Goal: Information Seeking & Learning: Learn about a topic

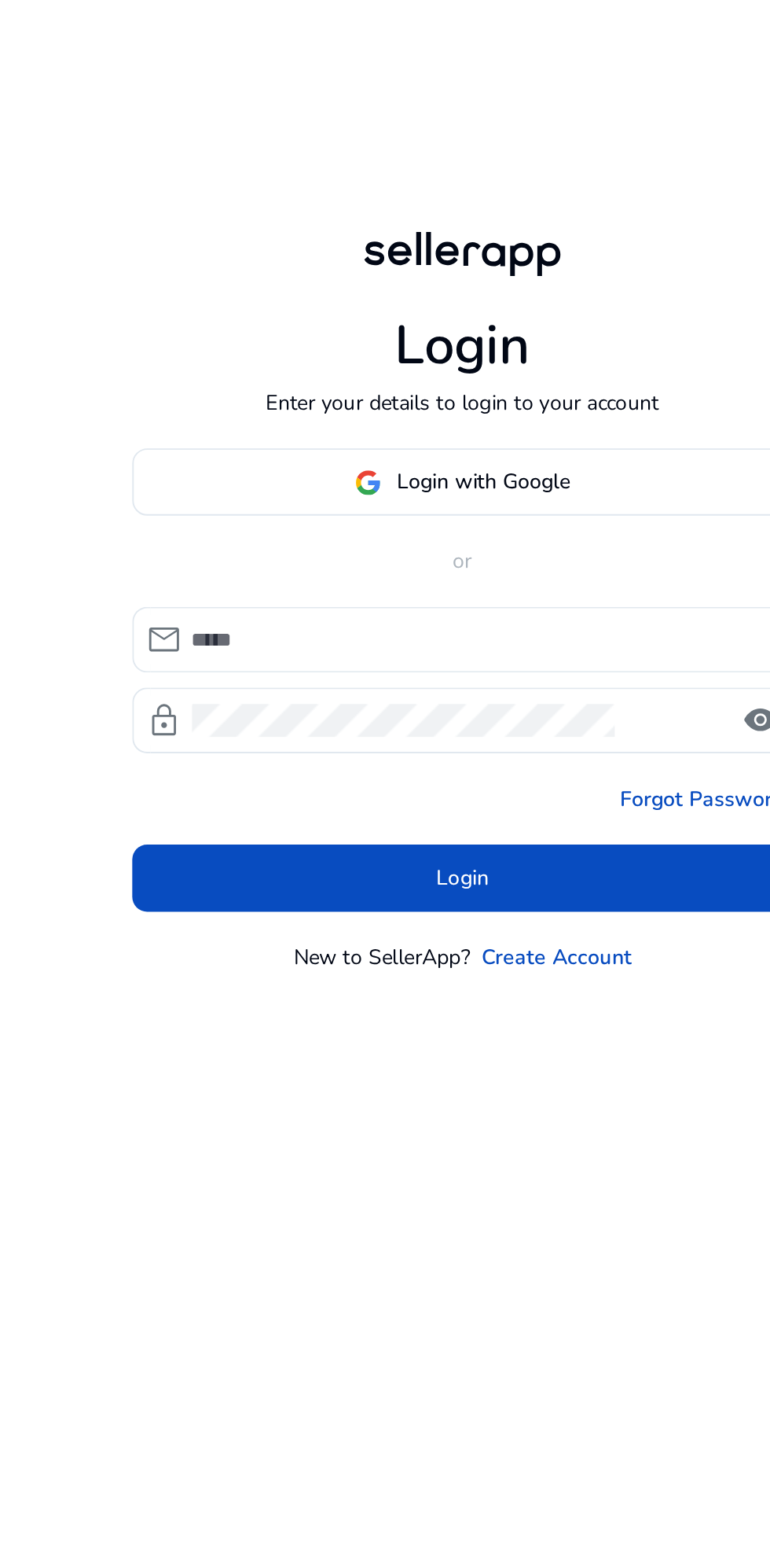
click at [364, 709] on span "Login with Google" at bounding box center [396, 701] width 91 height 17
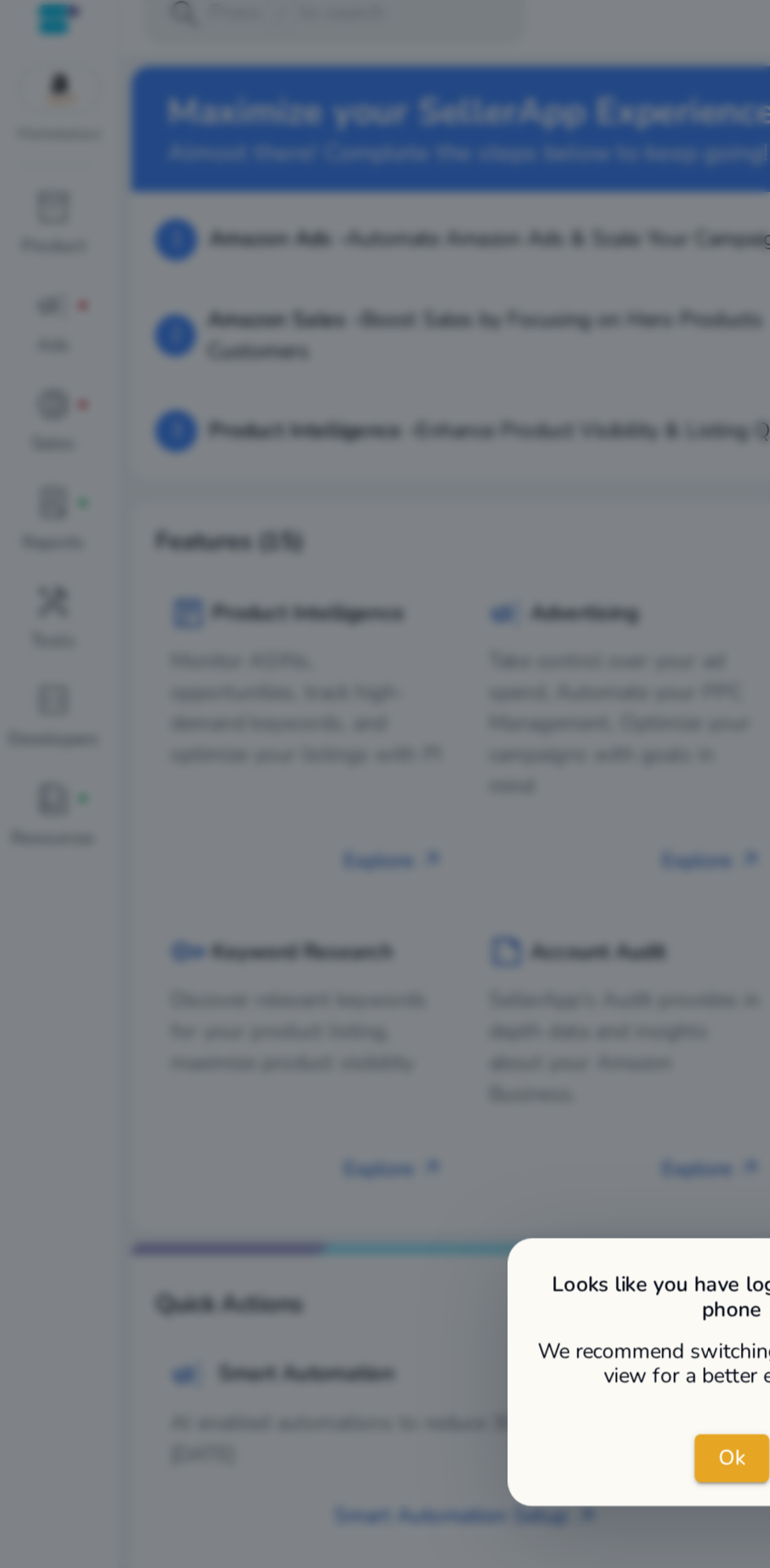
click at [373, 800] on span "close dialog" at bounding box center [384, 782] width 39 height 38
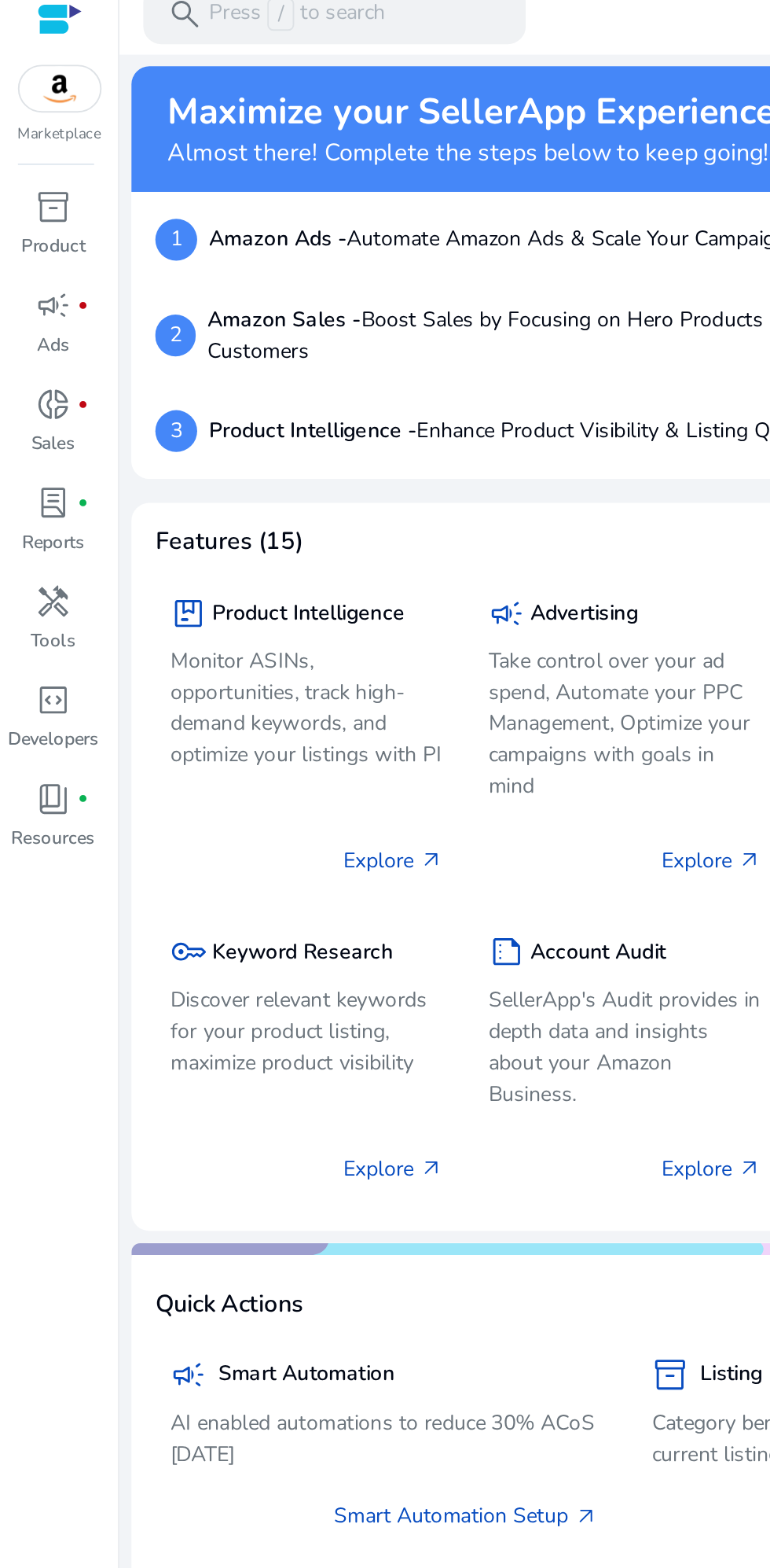
click at [440, 820] on link "Product Listing Quality arrow_outward" at bounding box center [504, 812] width 129 height 17
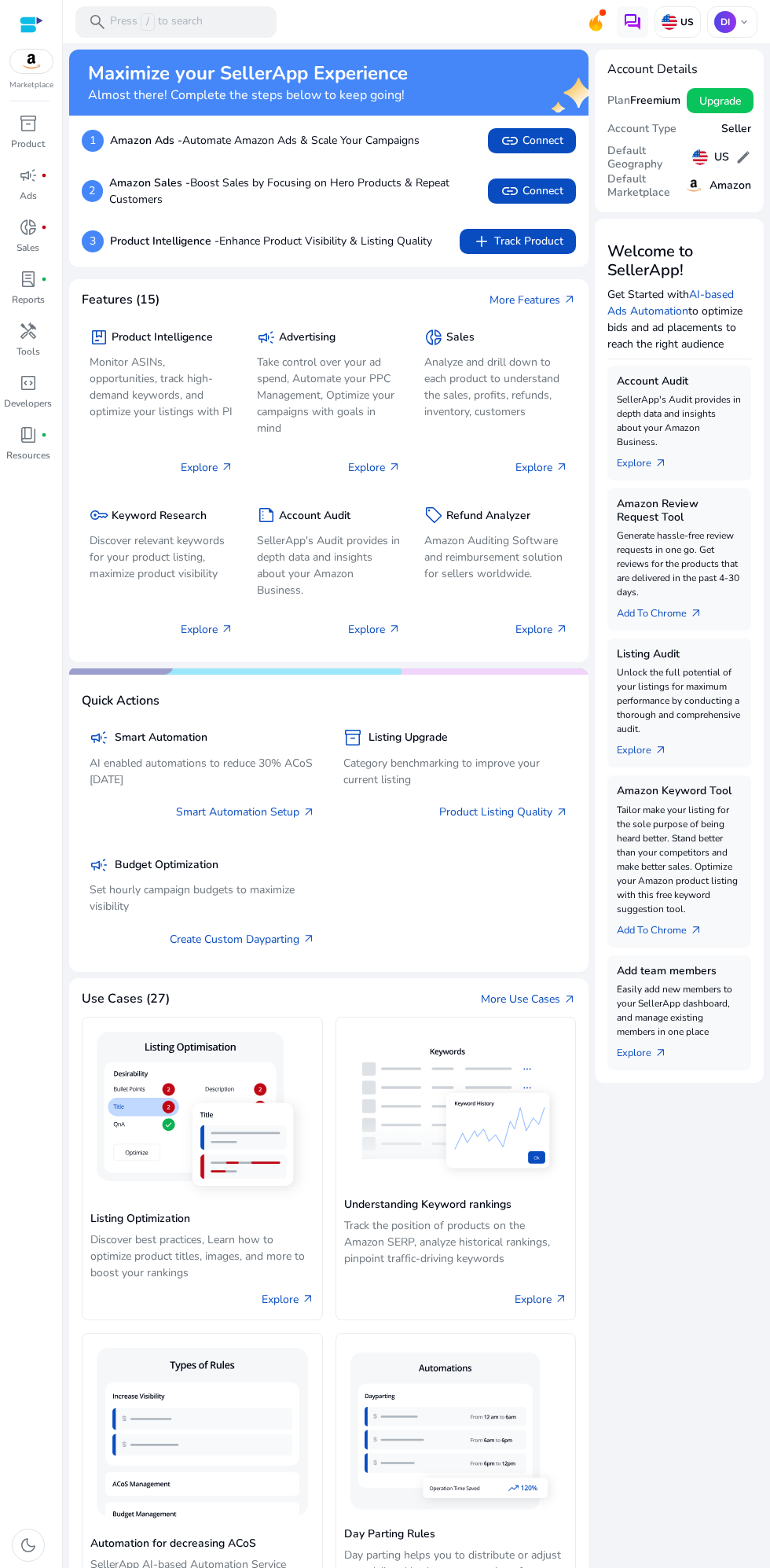
click at [138, 516] on h5 "Keyword Research" at bounding box center [159, 516] width 95 height 13
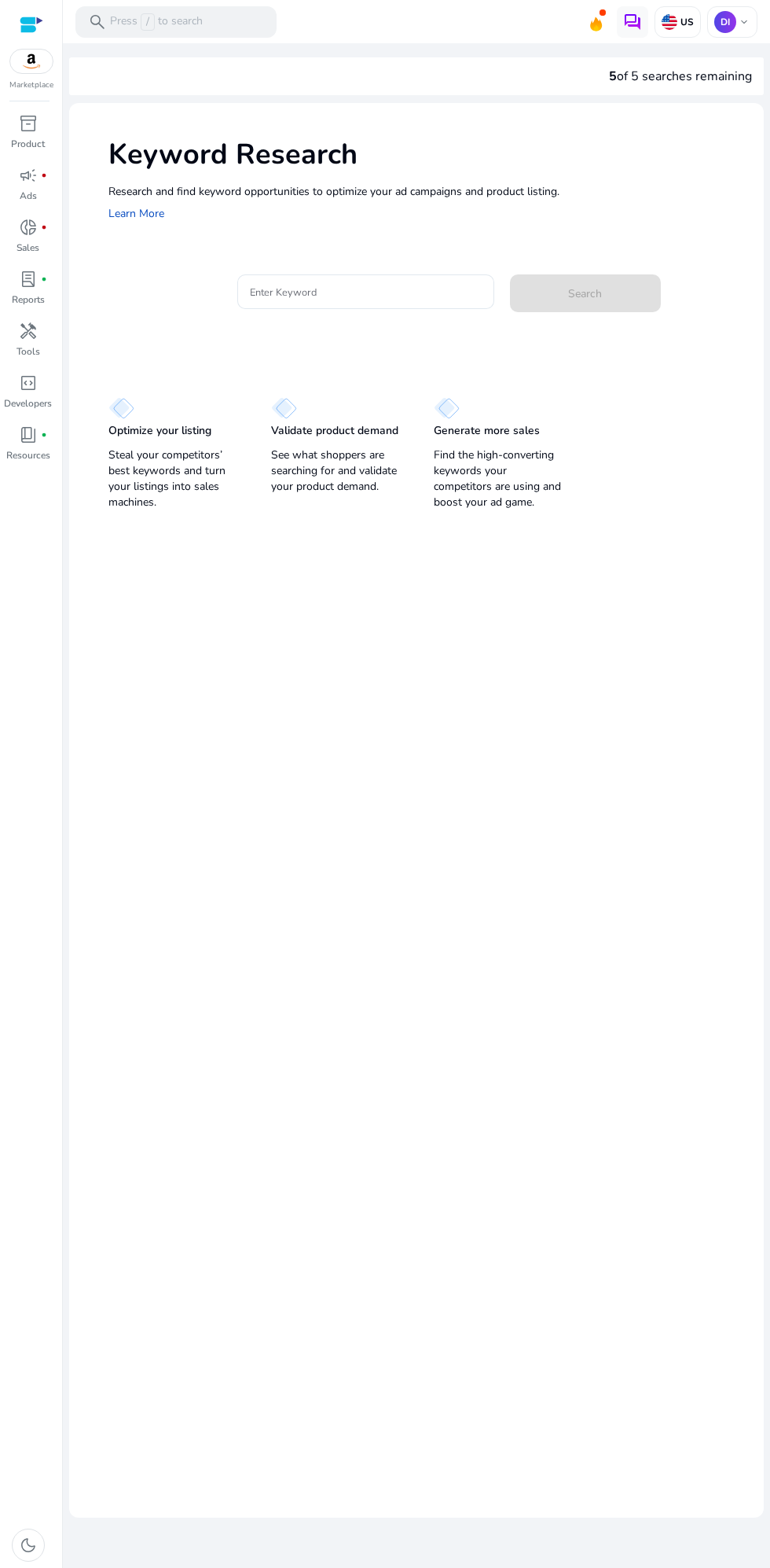
click at [317, 296] on input "Enter Keyword" at bounding box center [366, 292] width 232 height 17
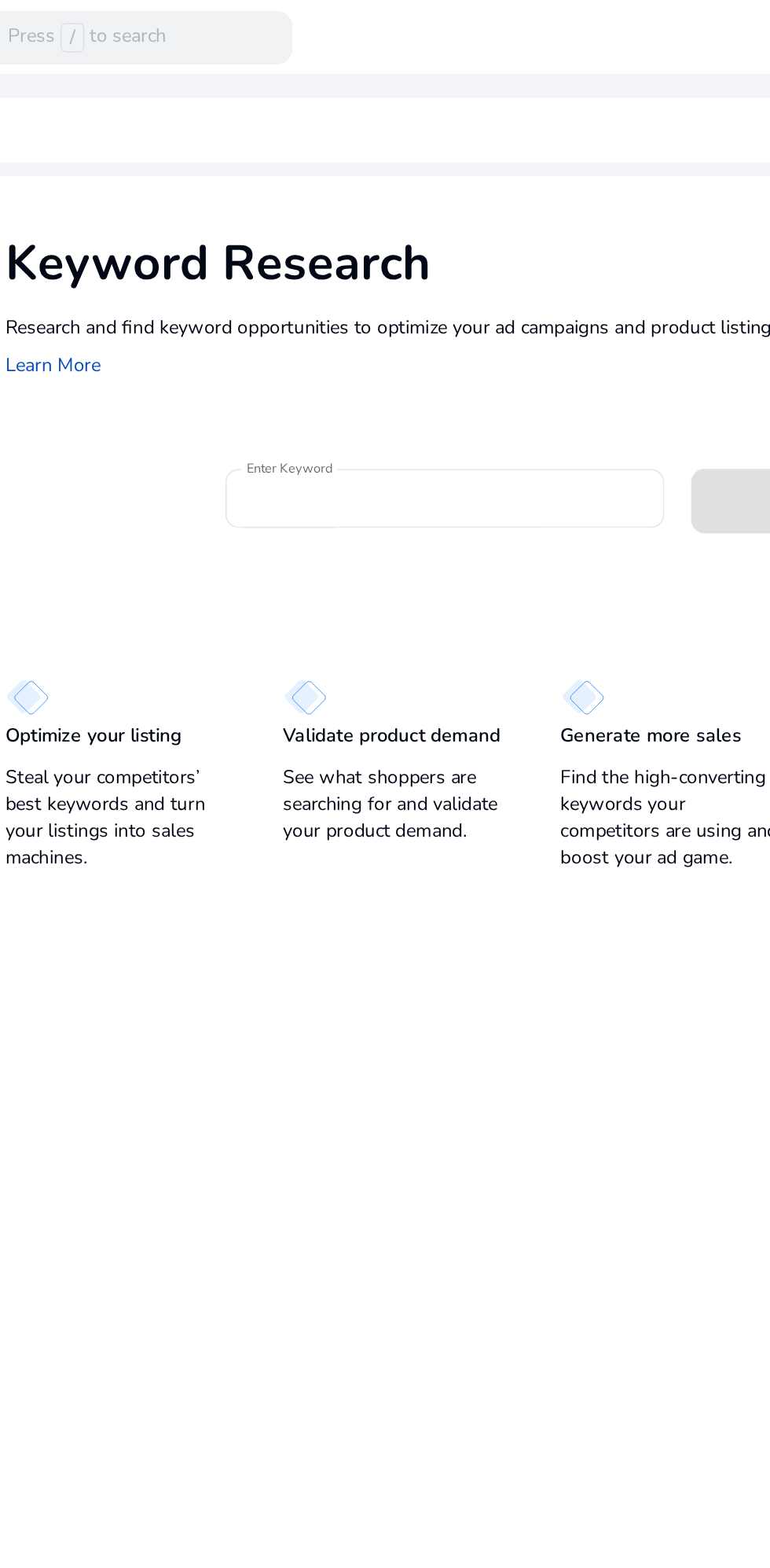
scroll to position [37, 0]
click at [262, 283] on input "Enter Keyword" at bounding box center [366, 292] width 232 height 17
click at [272, 274] on div at bounding box center [366, 292] width 232 height 35
click at [267, 253] on div "Keyword Research Research and find keyword opportunities to optimize your ad ca…" at bounding box center [416, 178] width 695 height 151
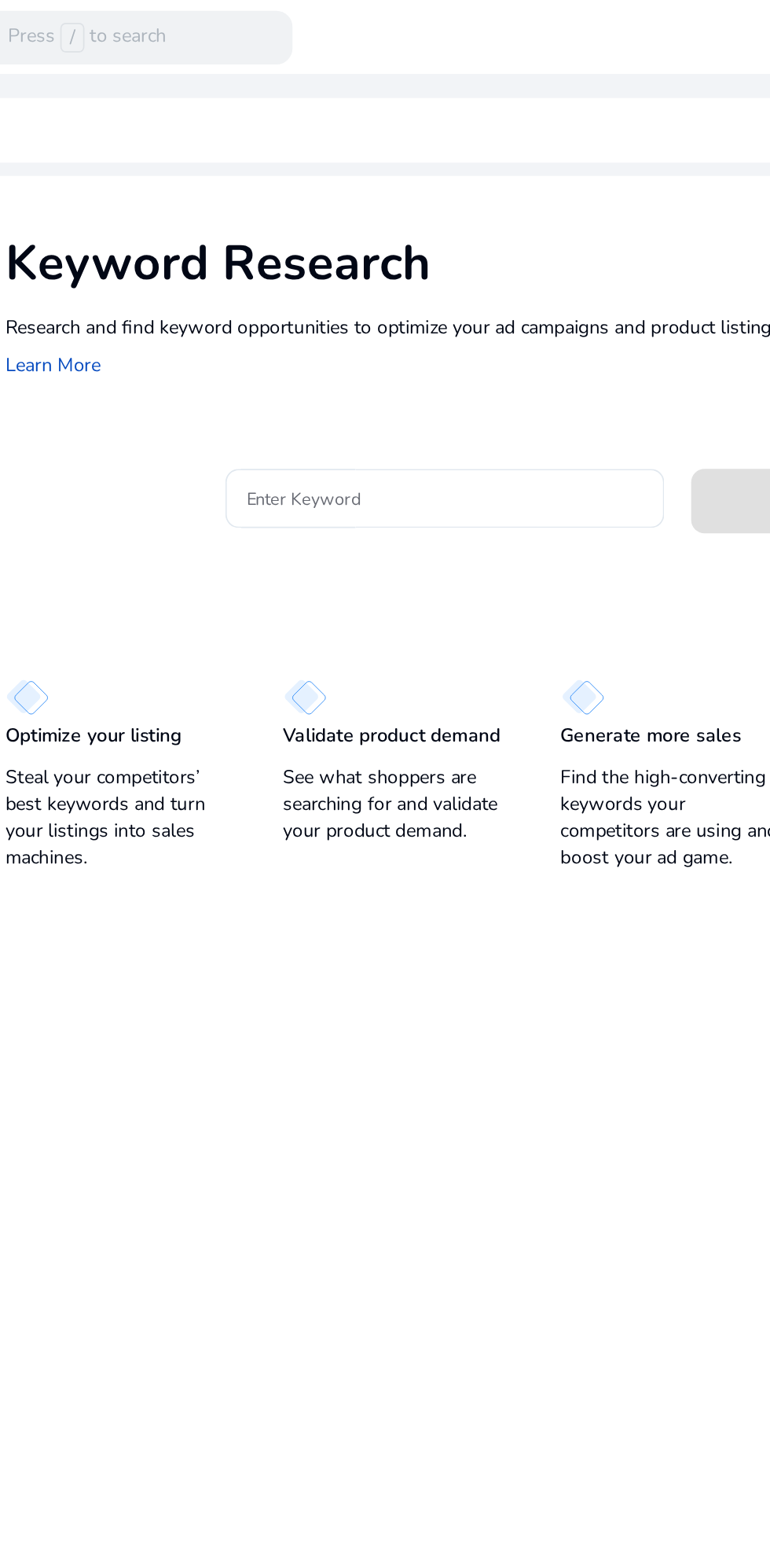
click at [266, 283] on input "Enter Keyword" at bounding box center [366, 292] width 232 height 17
click at [257, 289] on input "Enter Keyword" at bounding box center [366, 292] width 232 height 17
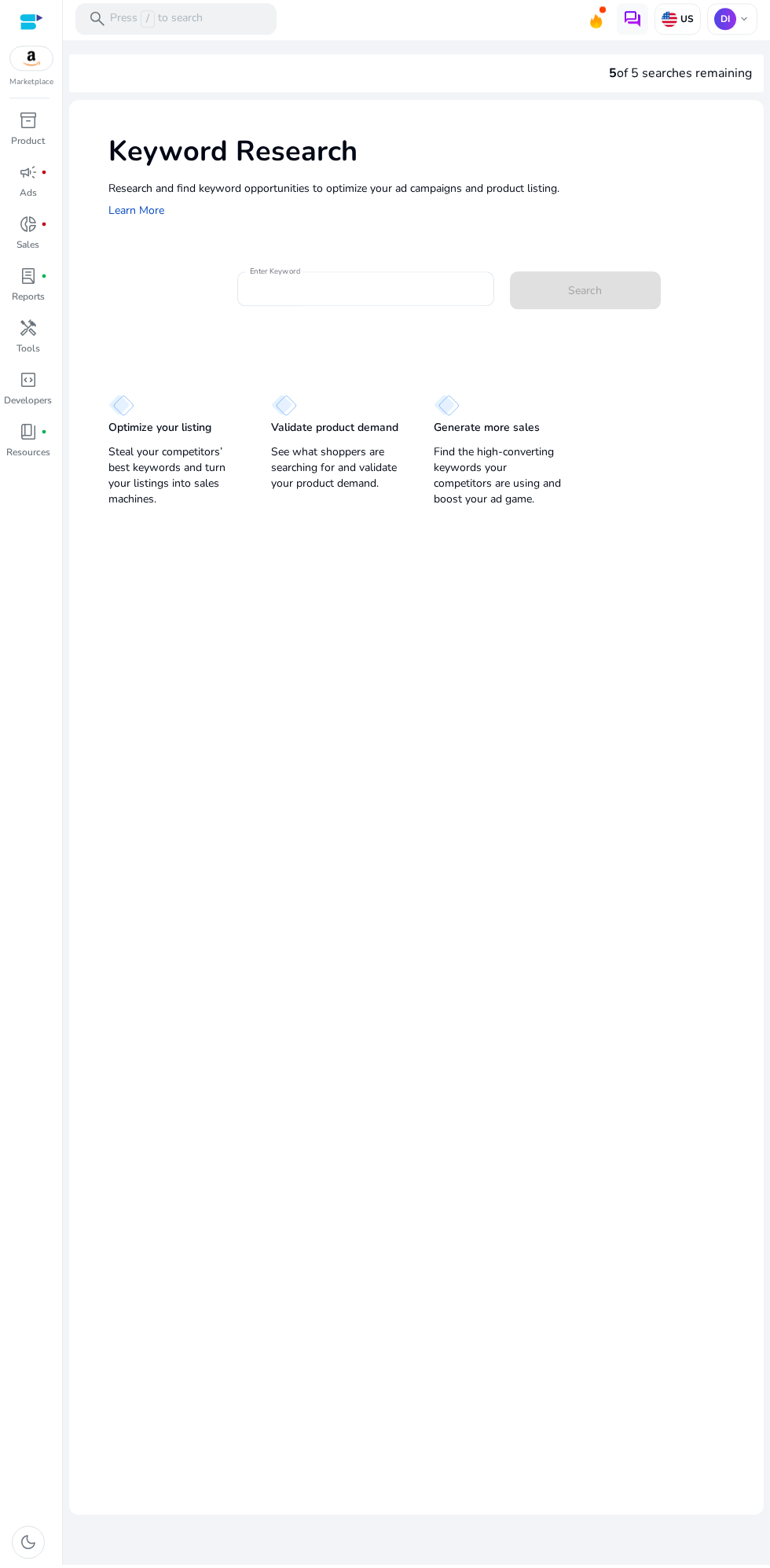
click at [296, 295] on input "Enter Keyword" at bounding box center [366, 292] width 232 height 17
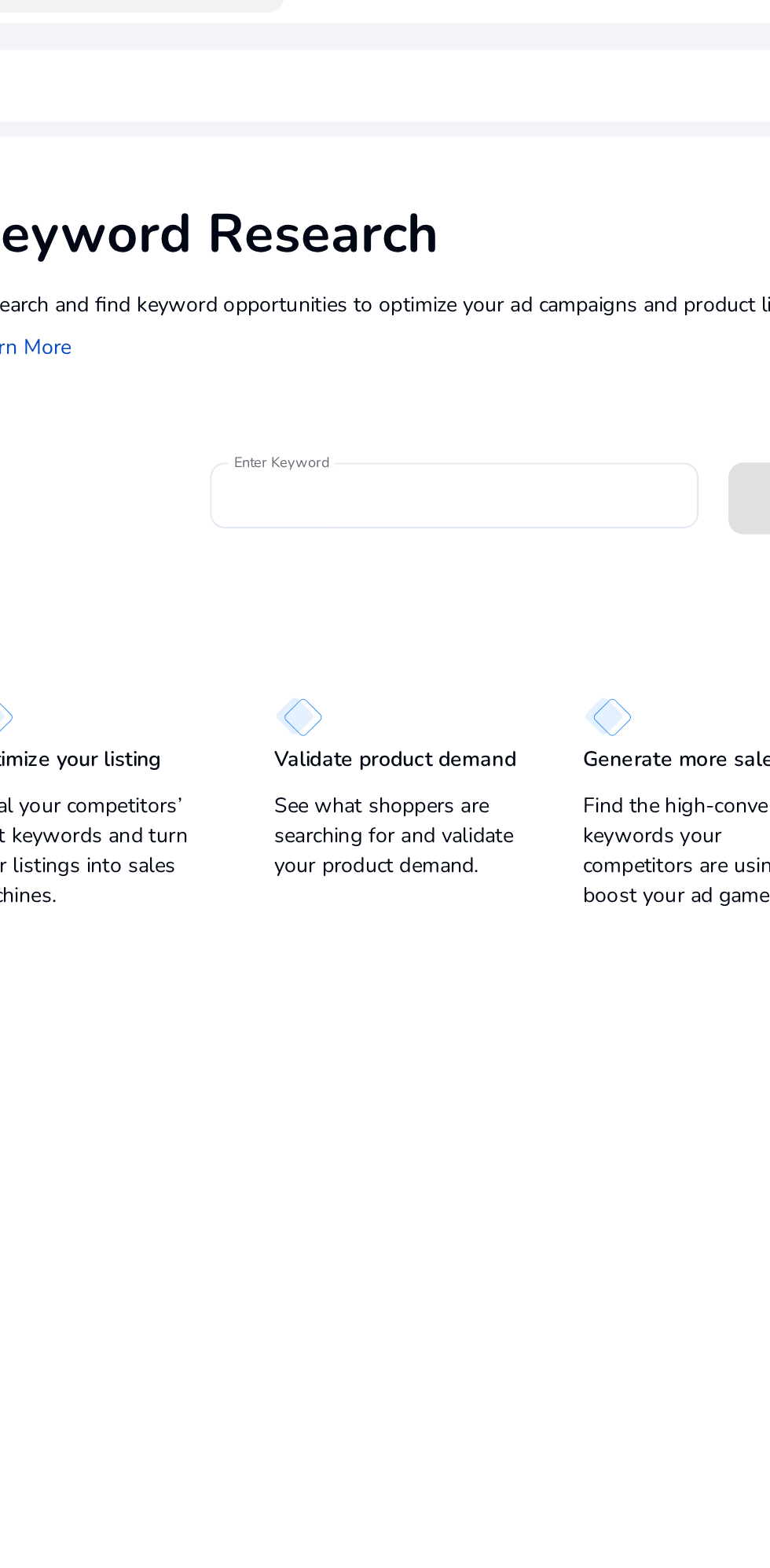
click at [262, 292] on input "Enter Keyword" at bounding box center [366, 292] width 232 height 17
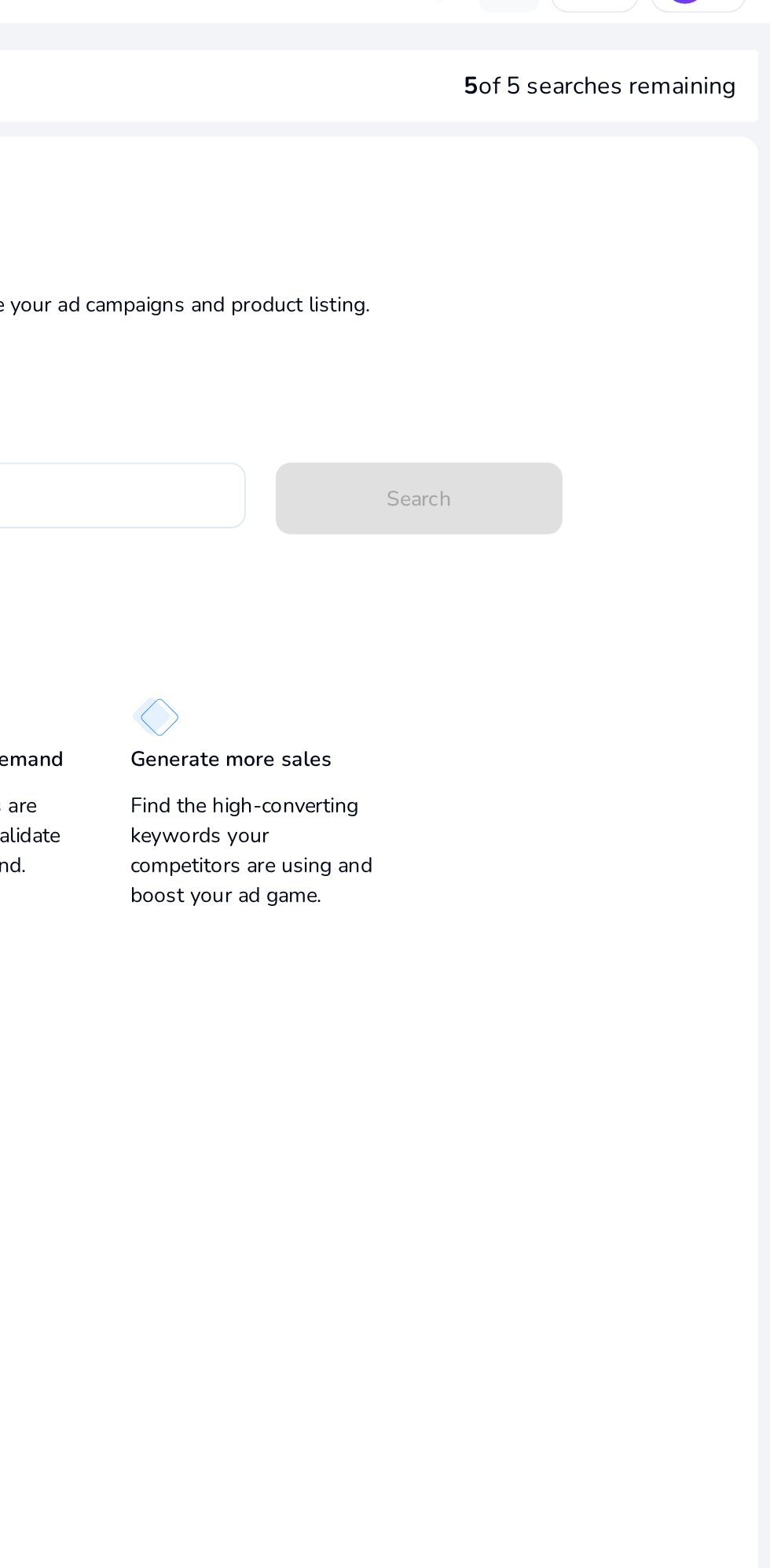
click at [542, 297] on div "Search" at bounding box center [548, 291] width 77 height 38
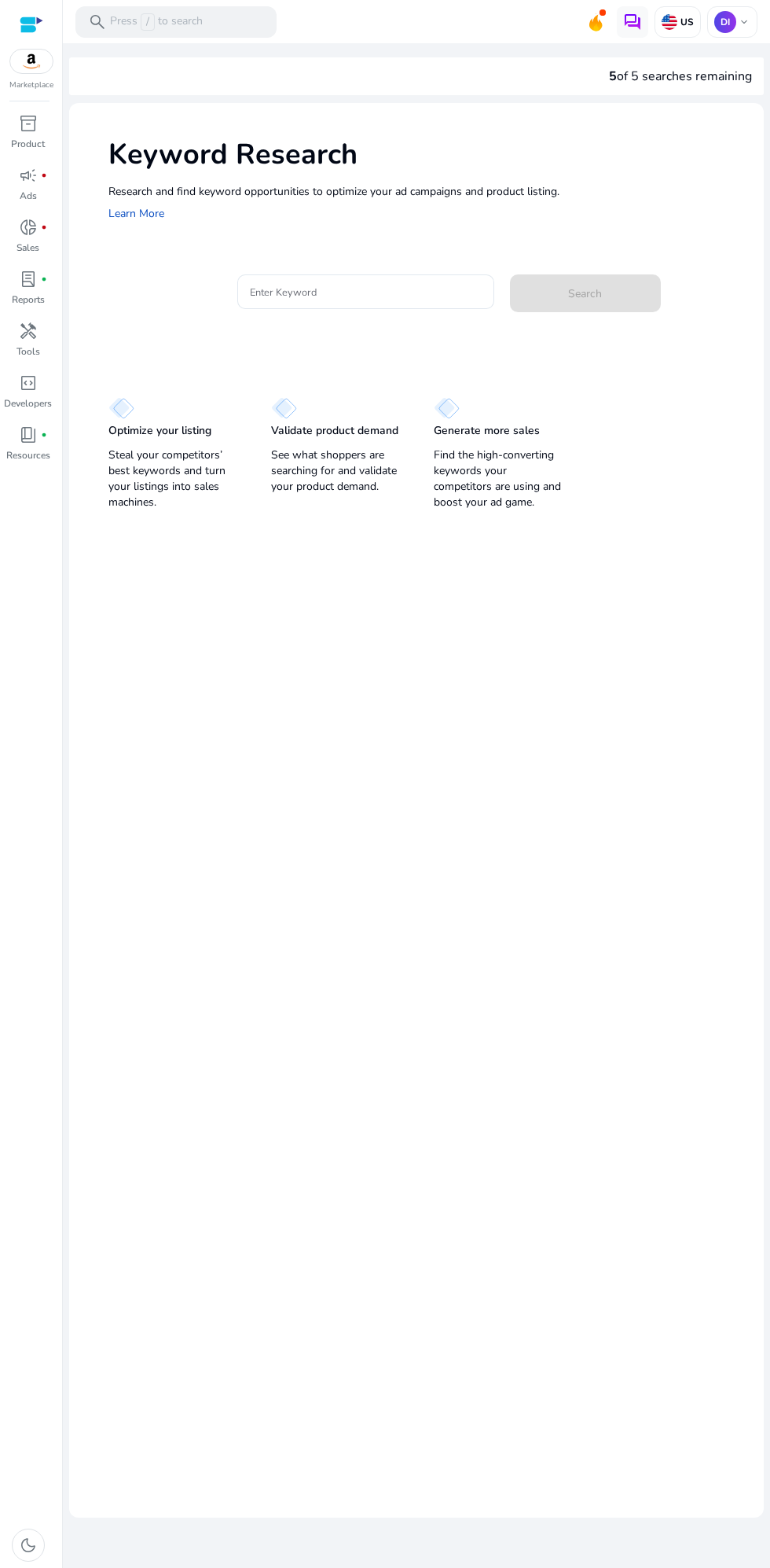
scroll to position [22, 0]
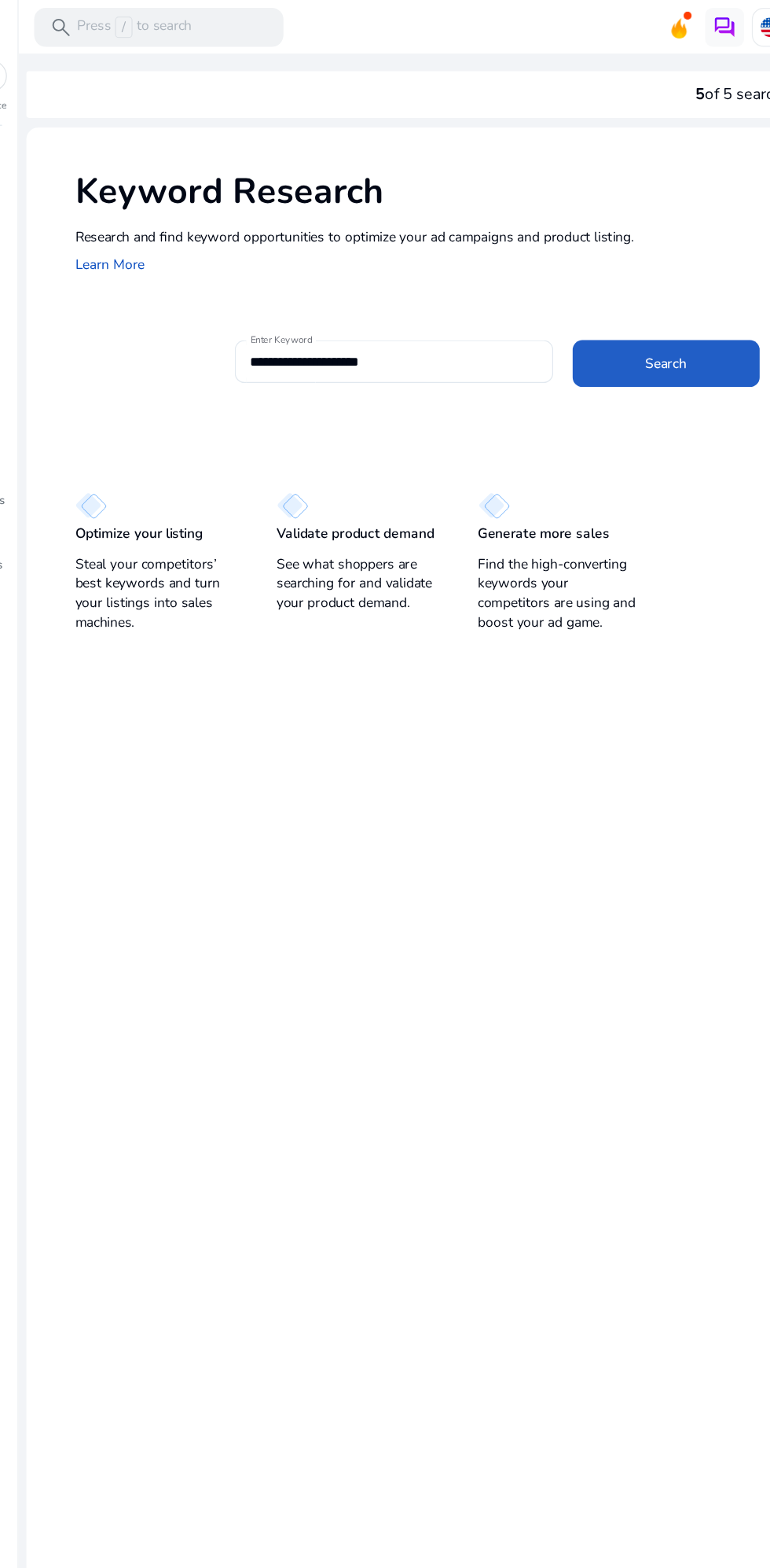
click at [581, 303] on span at bounding box center [585, 293] width 151 height 38
click at [577, 298] on span "Search" at bounding box center [585, 294] width 34 height 17
click at [581, 306] on span at bounding box center [585, 293] width 151 height 38
click at [559, 301] on span at bounding box center [585, 293] width 151 height 38
click at [590, 291] on span "Search" at bounding box center [585, 294] width 34 height 17
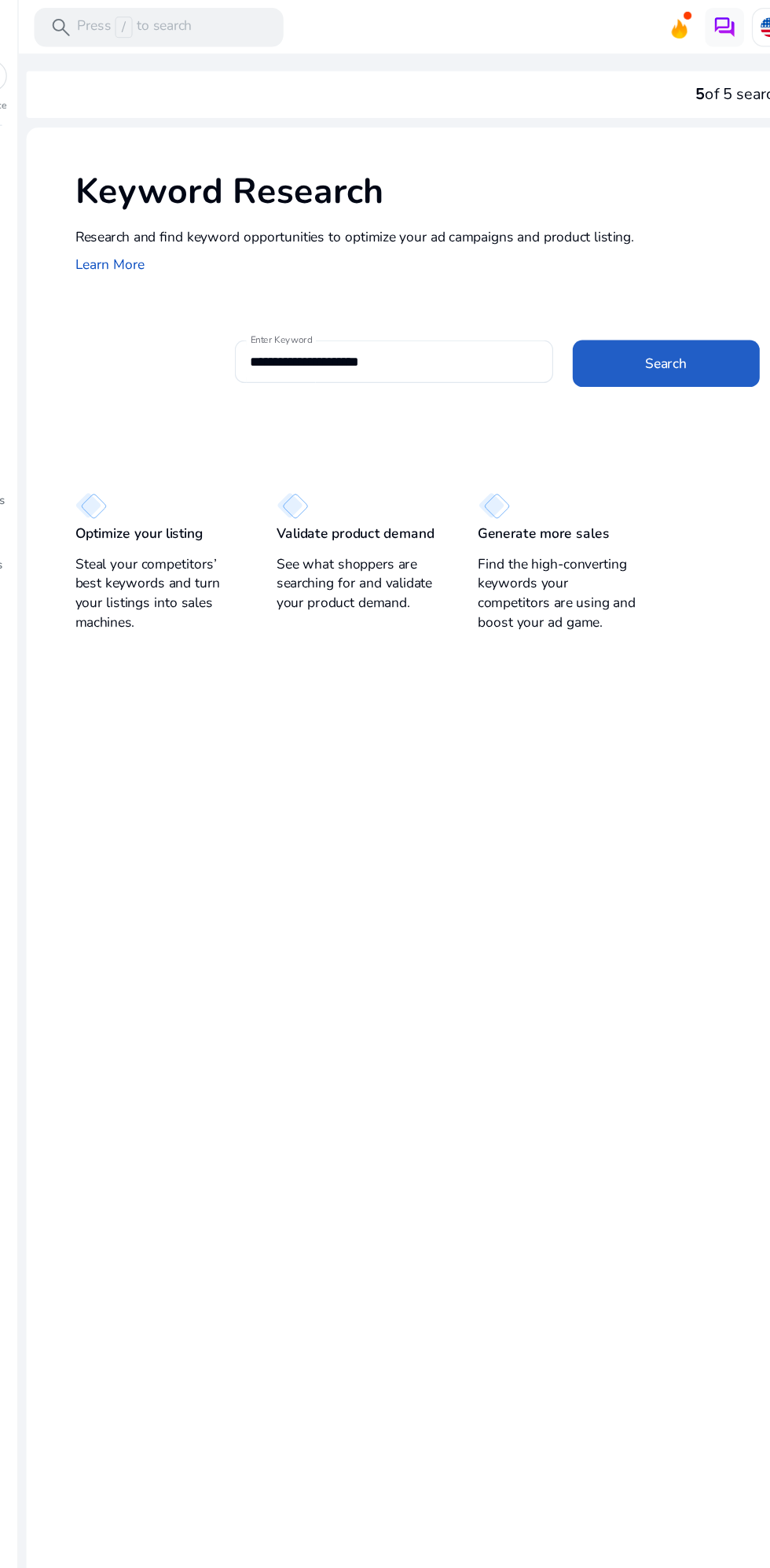
click at [568, 294] on span "Search" at bounding box center [585, 294] width 34 height 17
click at [407, 284] on input "**********" at bounding box center [366, 292] width 232 height 17
click at [575, 302] on span "Search" at bounding box center [585, 294] width 34 height 17
click at [575, 289] on span "Search" at bounding box center [585, 294] width 34 height 17
click at [585, 287] on span "Search" at bounding box center [585, 294] width 34 height 17
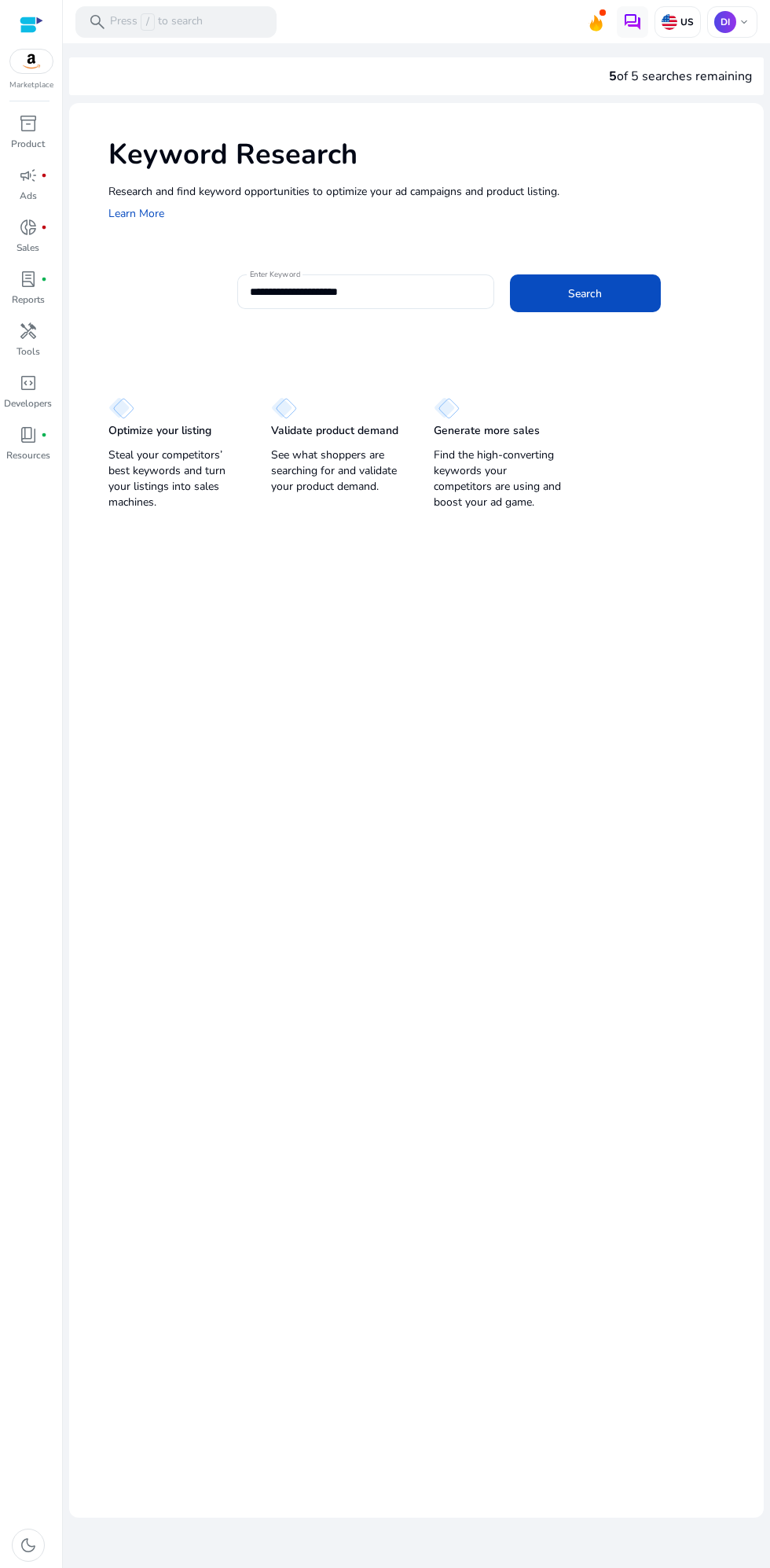
scroll to position [25, 0]
click at [593, 286] on span "Search" at bounding box center [585, 294] width 34 height 17
click at [568, 286] on span "Search" at bounding box center [585, 294] width 34 height 17
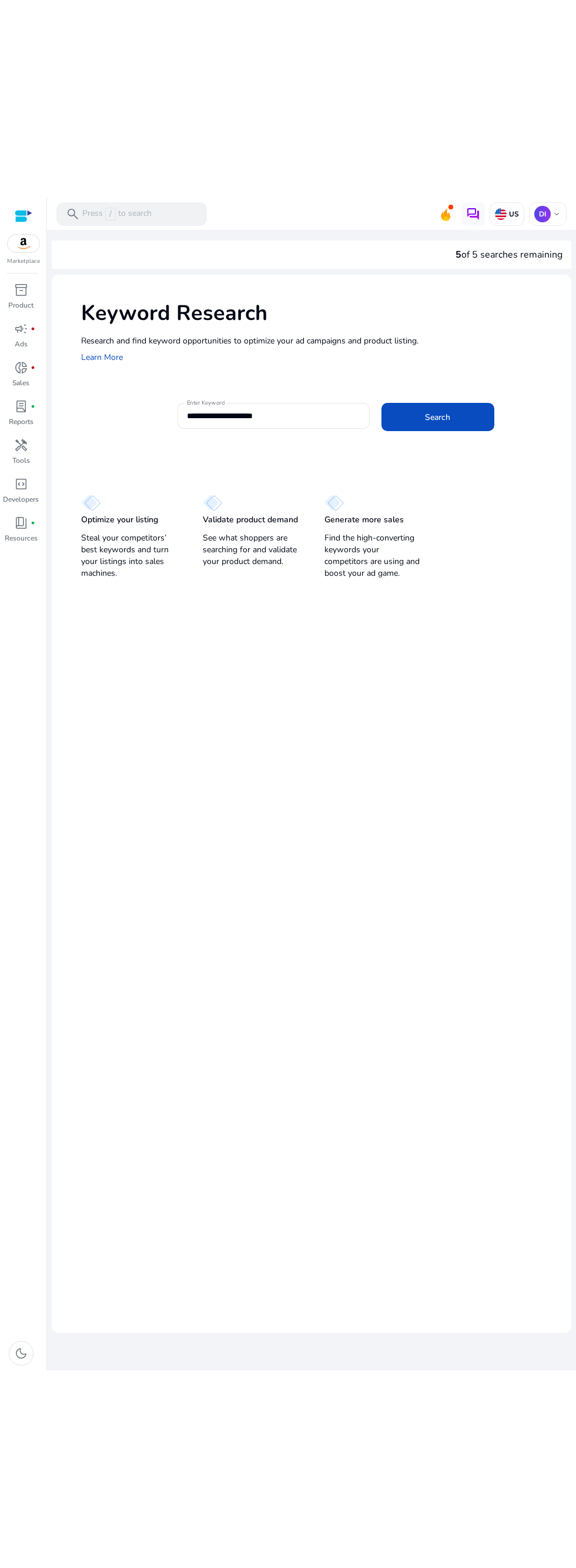
scroll to position [0, 0]
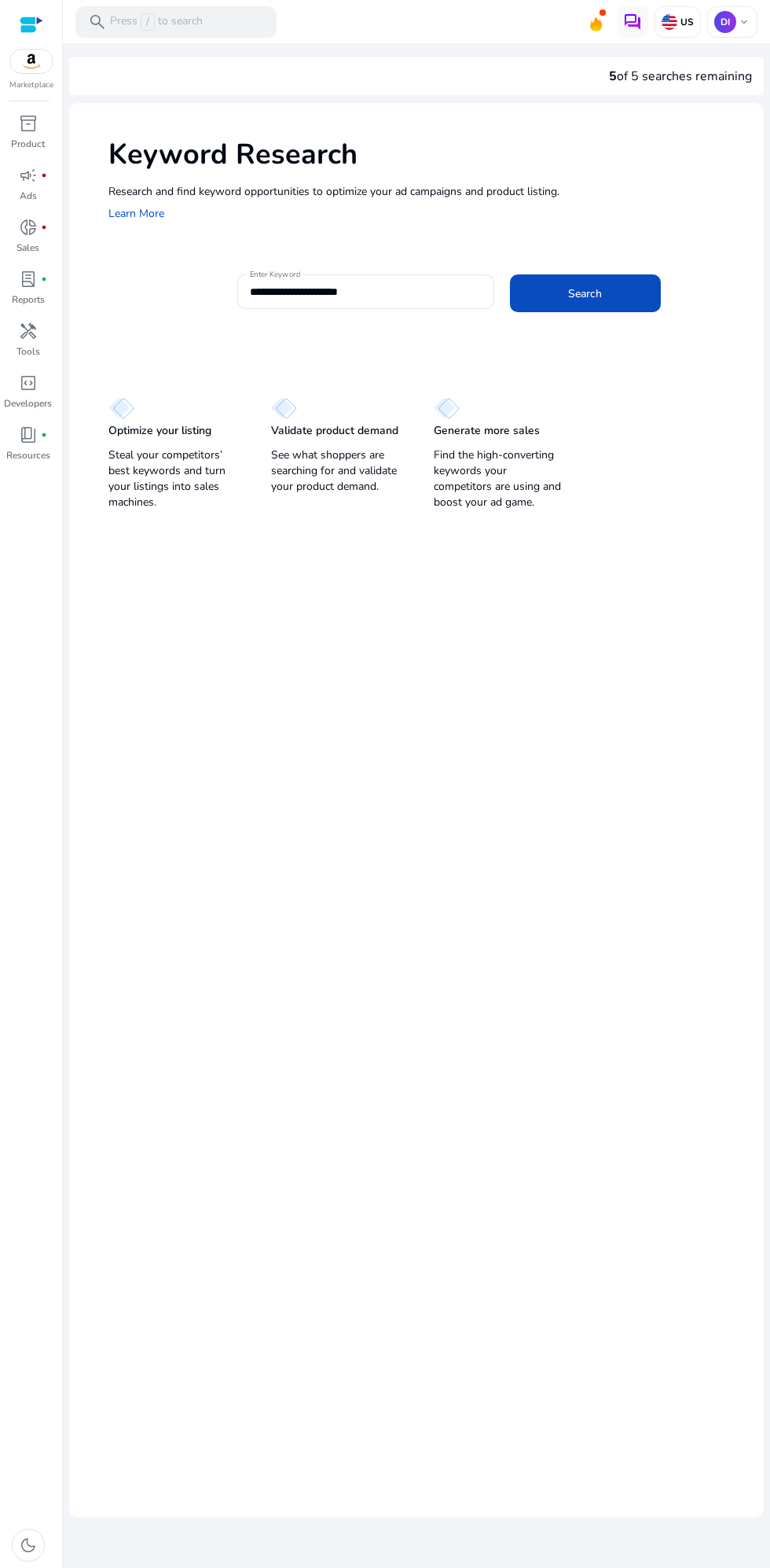
click at [423, 289] on input "**********" at bounding box center [366, 292] width 232 height 17
type input "*"
type input "**********"
click at [569, 294] on span "Search" at bounding box center [585, 294] width 34 height 17
click at [548, 304] on span at bounding box center [585, 293] width 151 height 38
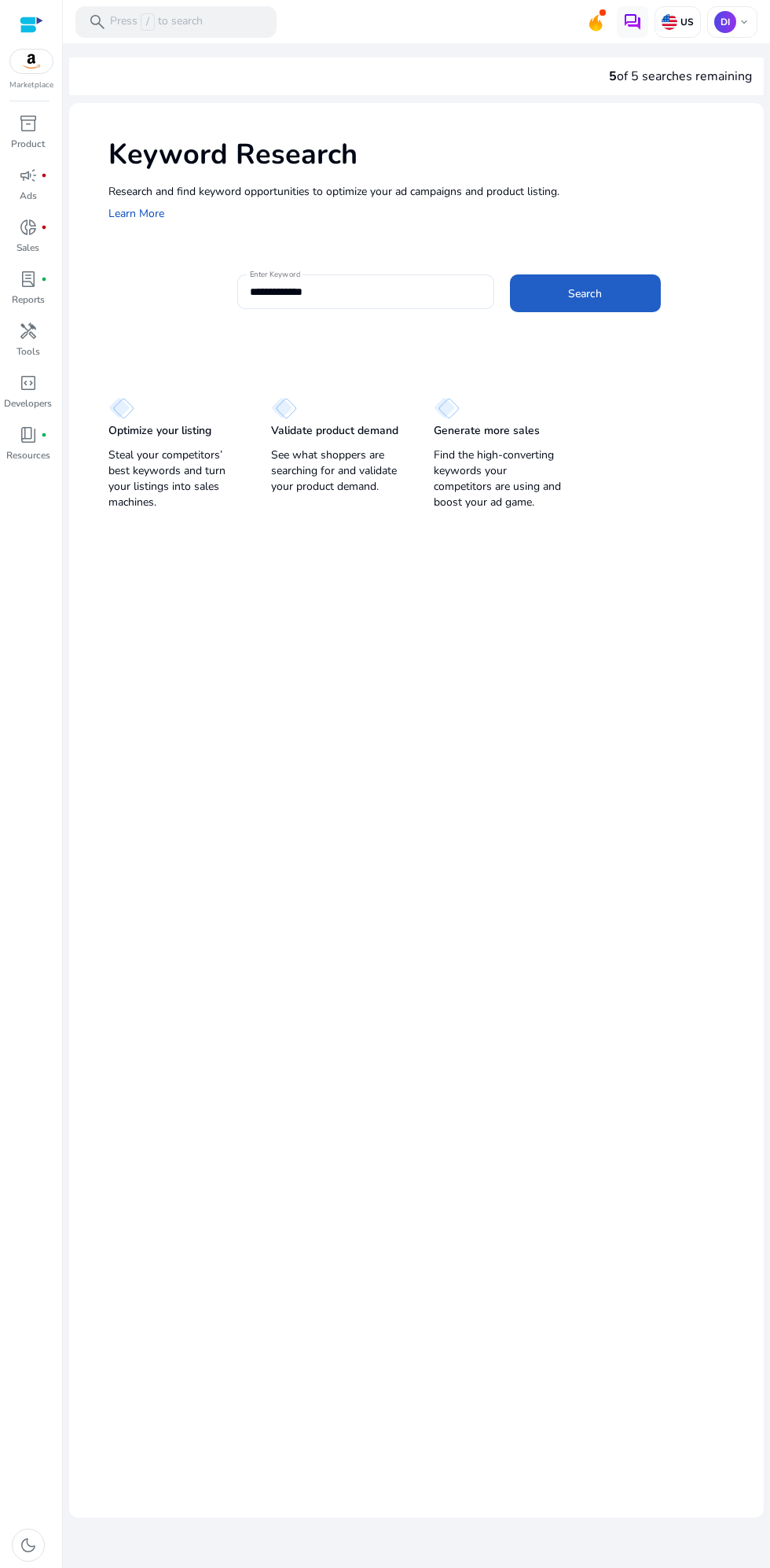
click at [535, 307] on span at bounding box center [585, 293] width 151 height 38
click at [521, 290] on span at bounding box center [585, 293] width 151 height 38
click at [293, 298] on input "Enter Keyword" at bounding box center [366, 292] width 232 height 17
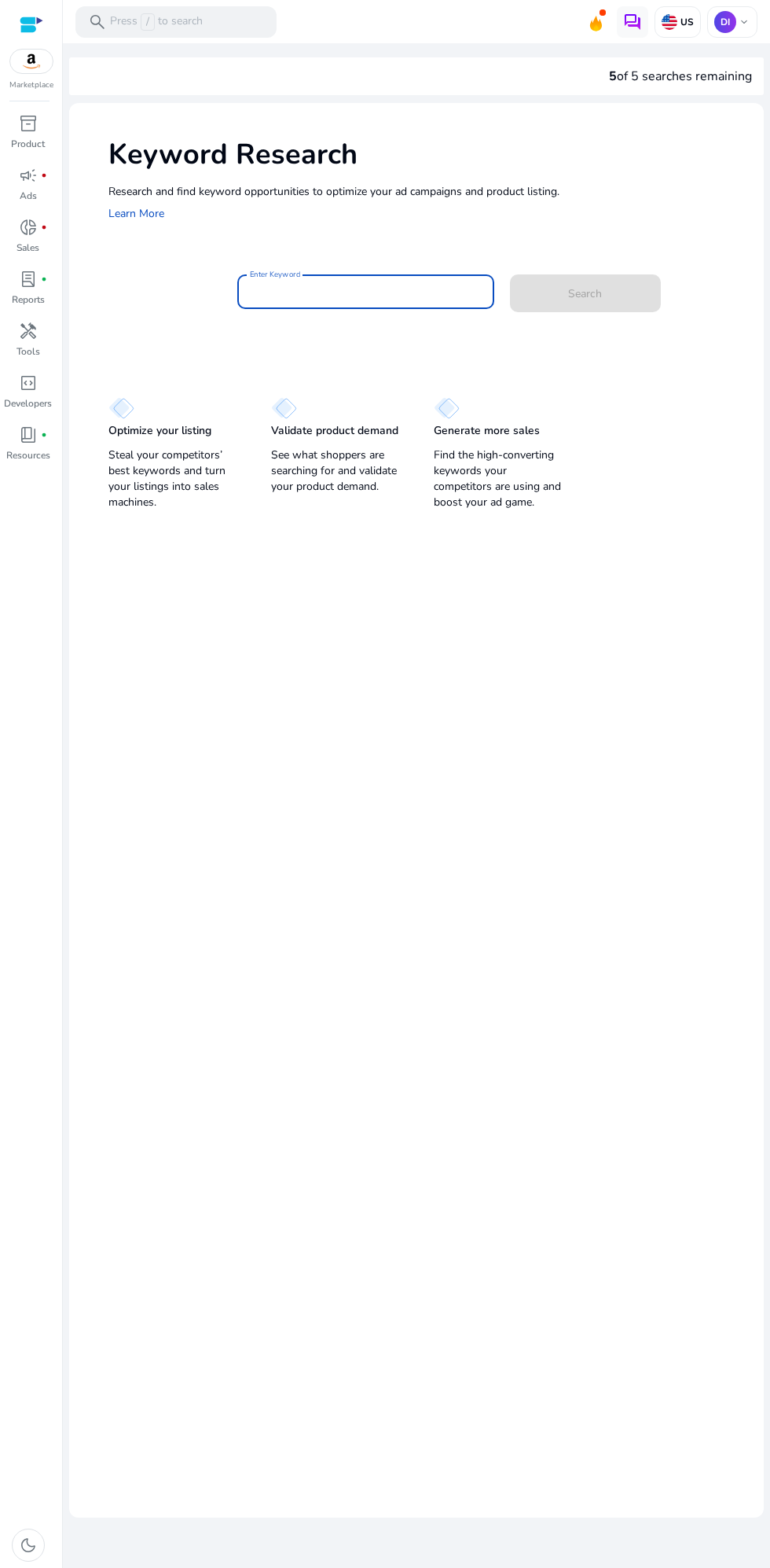
type input "*"
type input "*****"
type input "**********"
click at [581, 291] on span "Search" at bounding box center [585, 294] width 34 height 17
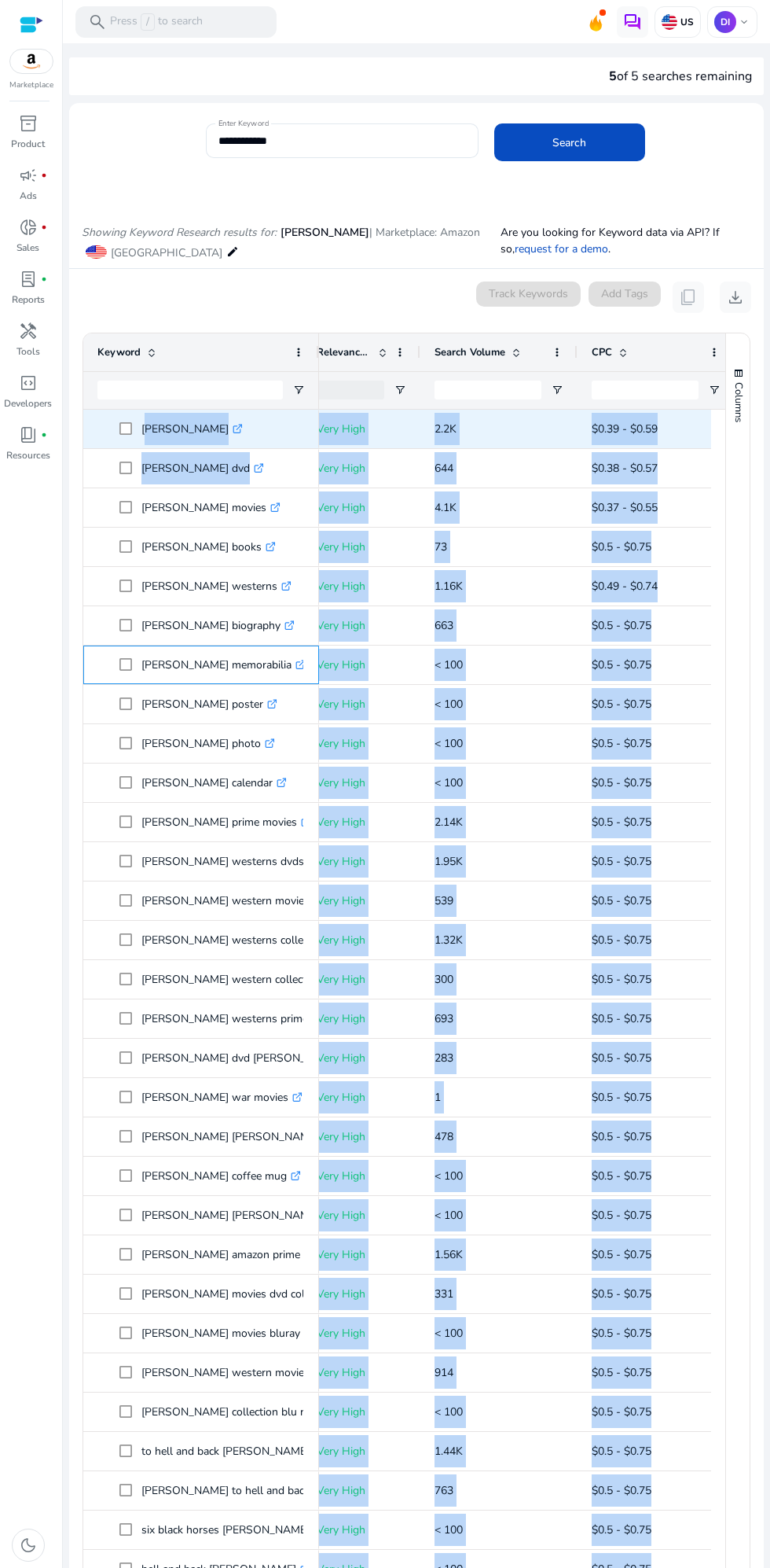
click at [172, 646] on div "audie murphy memorabilia .st0{fill:#2c8af8}" at bounding box center [201, 664] width 208 height 37
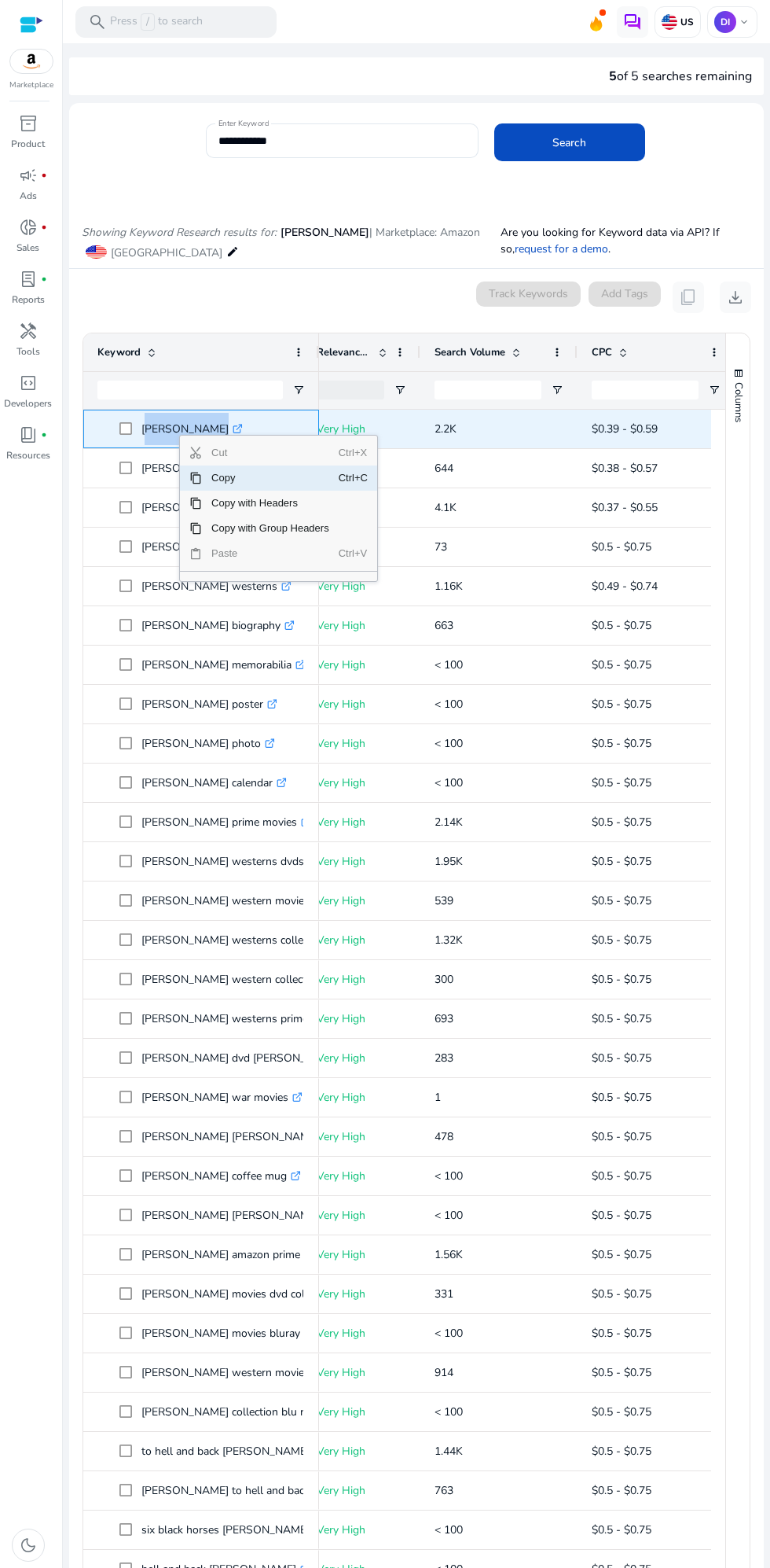
click at [282, 470] on span "Copy" at bounding box center [270, 478] width 137 height 25
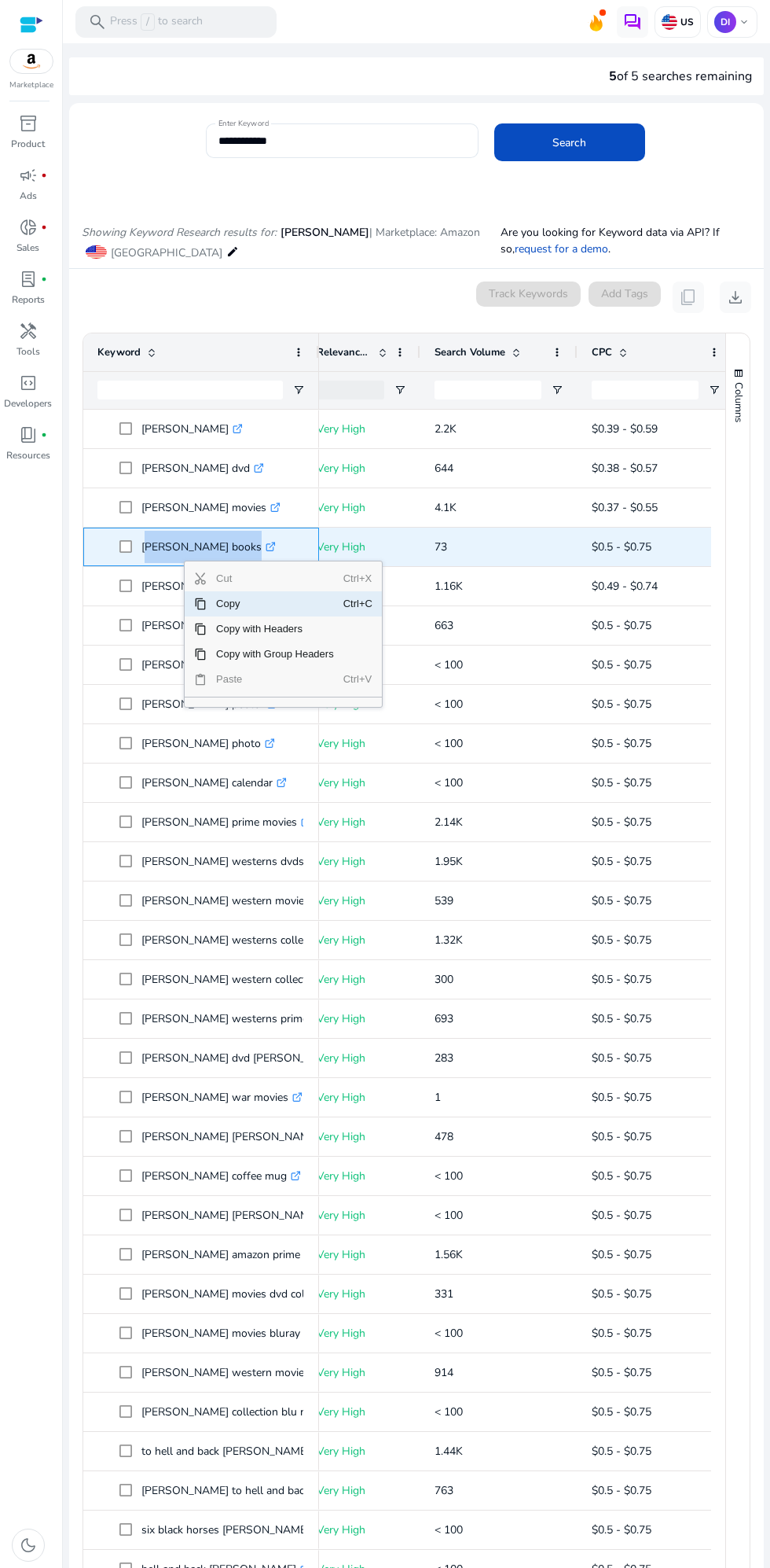
click at [200, 603] on span "Context Menu" at bounding box center [200, 603] width 12 height 12
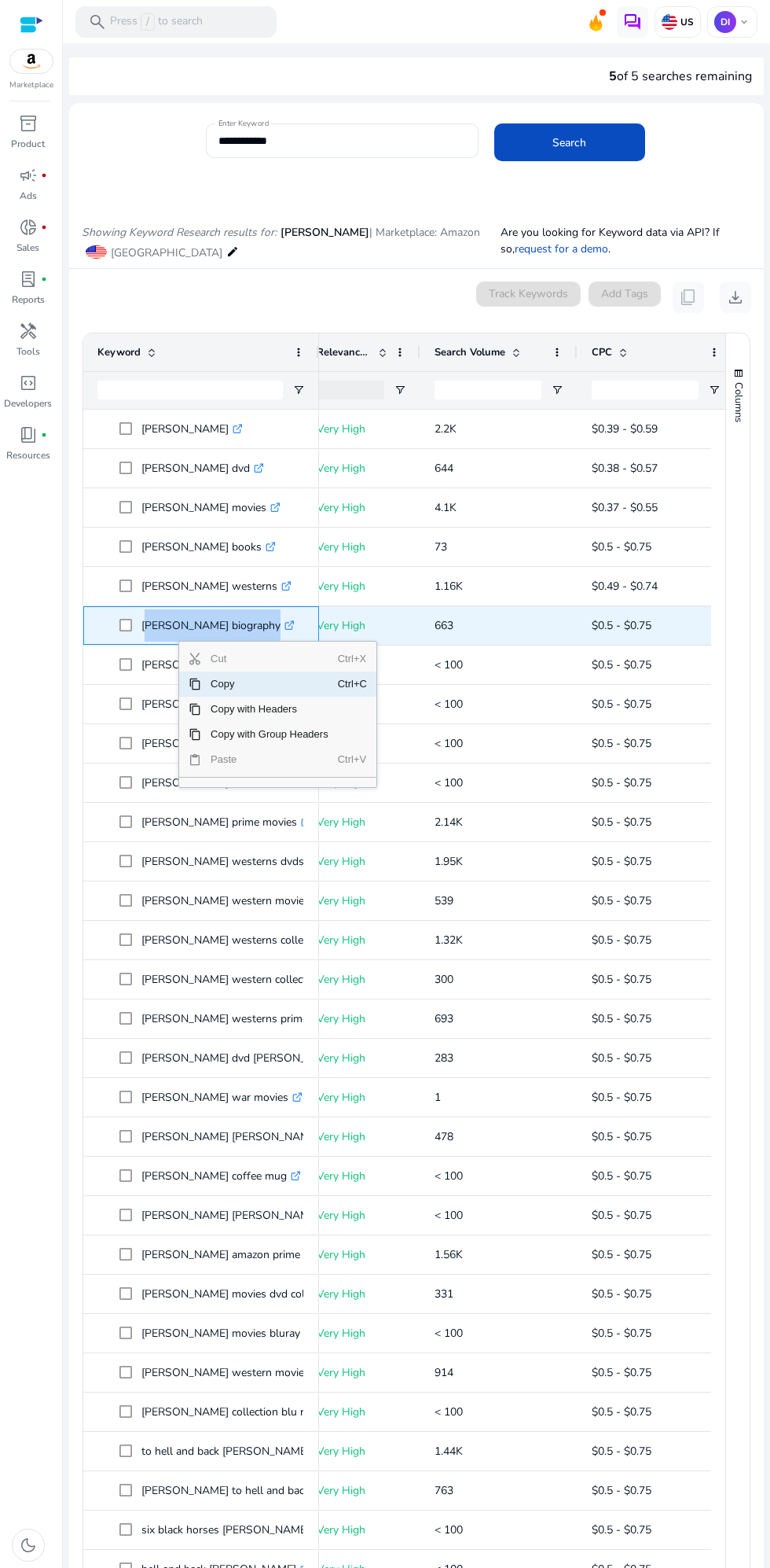
click at [234, 679] on span "Copy" at bounding box center [269, 684] width 137 height 25
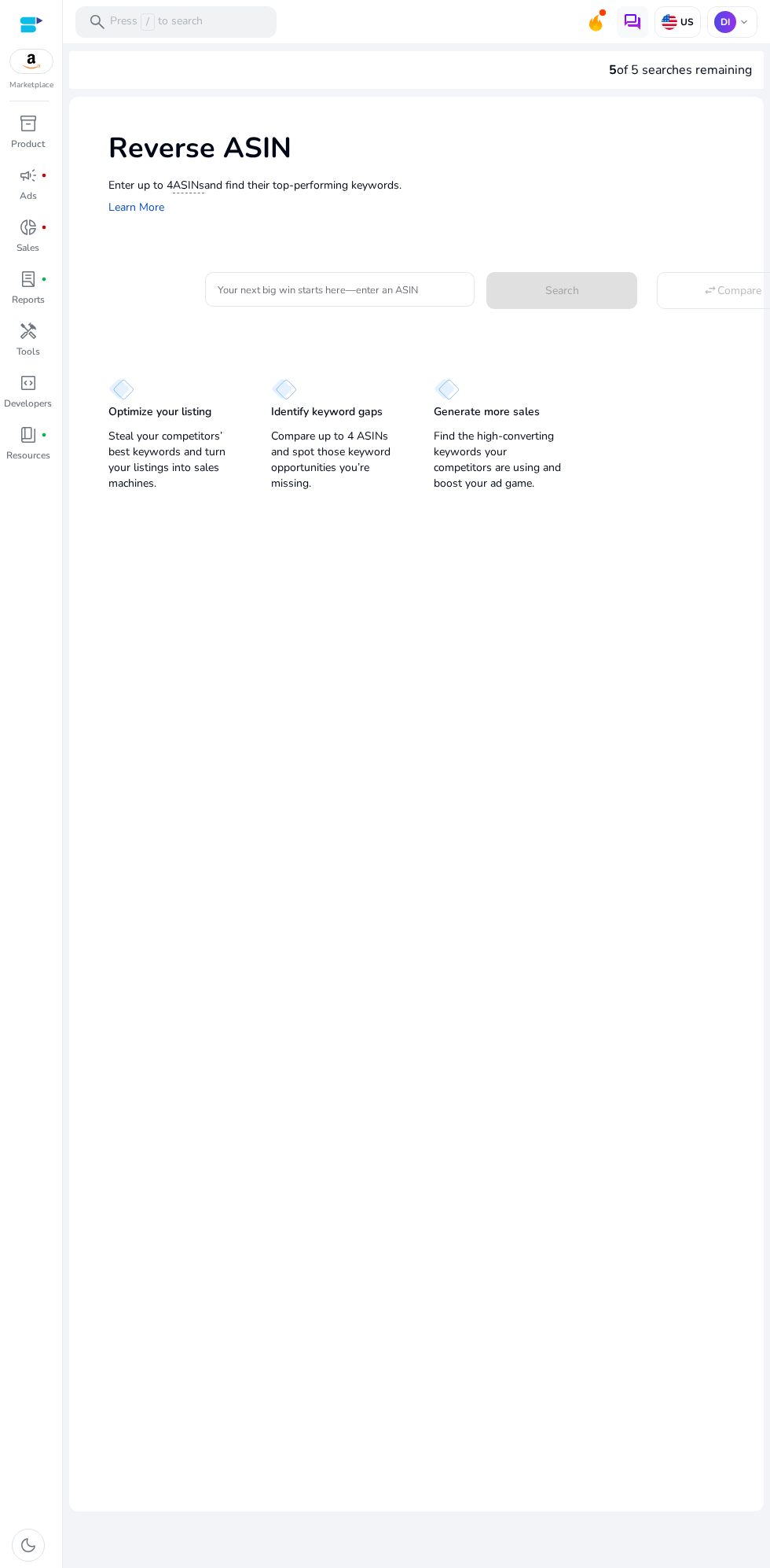
click at [392, 289] on input "Your next big win starts here—enter an ASIN" at bounding box center [340, 289] width 245 height 17
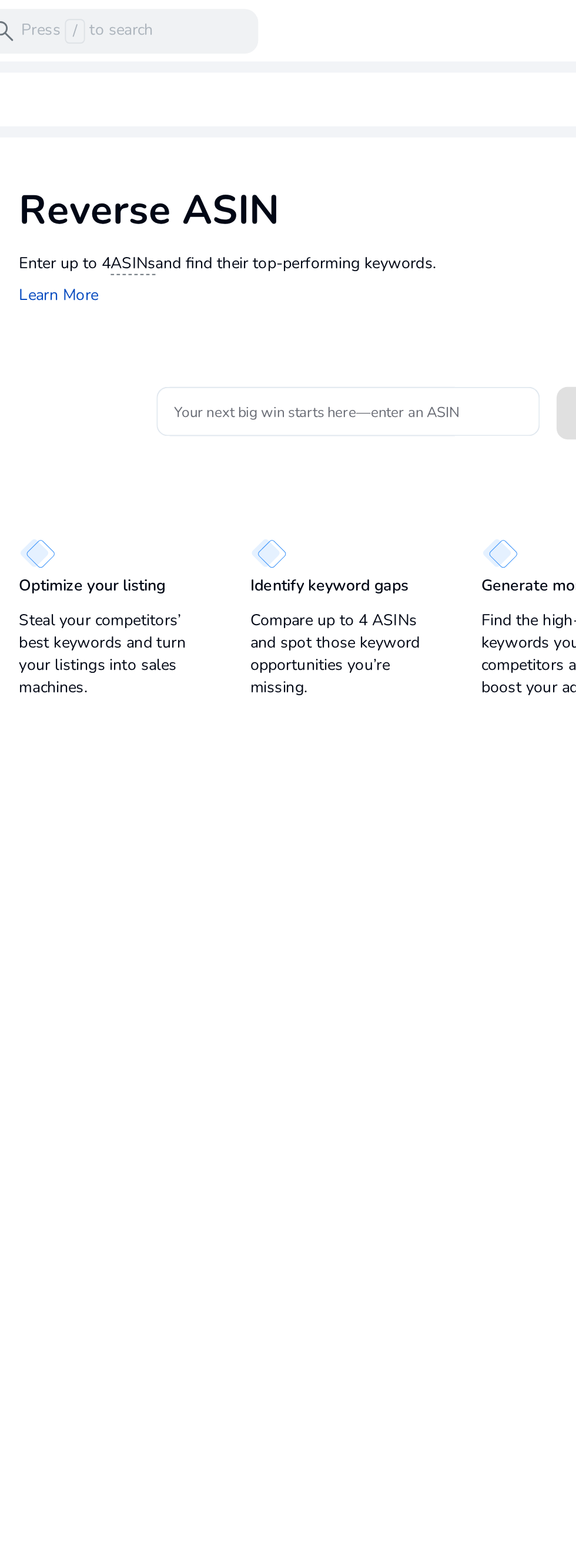
click at [217, 219] on input "Your next big win starts here—enter an ASIN" at bounding box center [255, 216] width 183 height 13
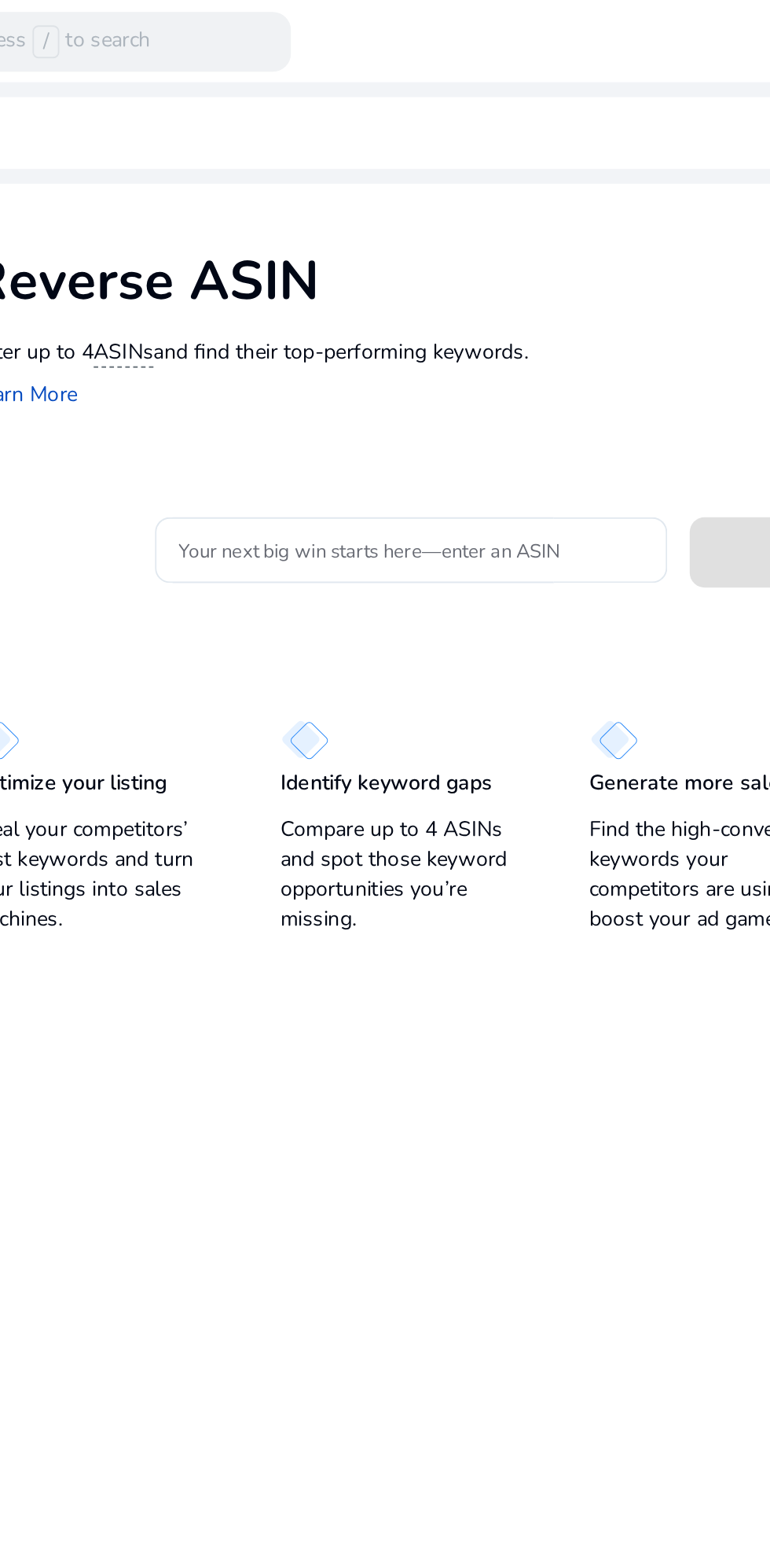
click at [274, 295] on input "Your next big win starts here—enter an ASIN" at bounding box center [340, 289] width 245 height 17
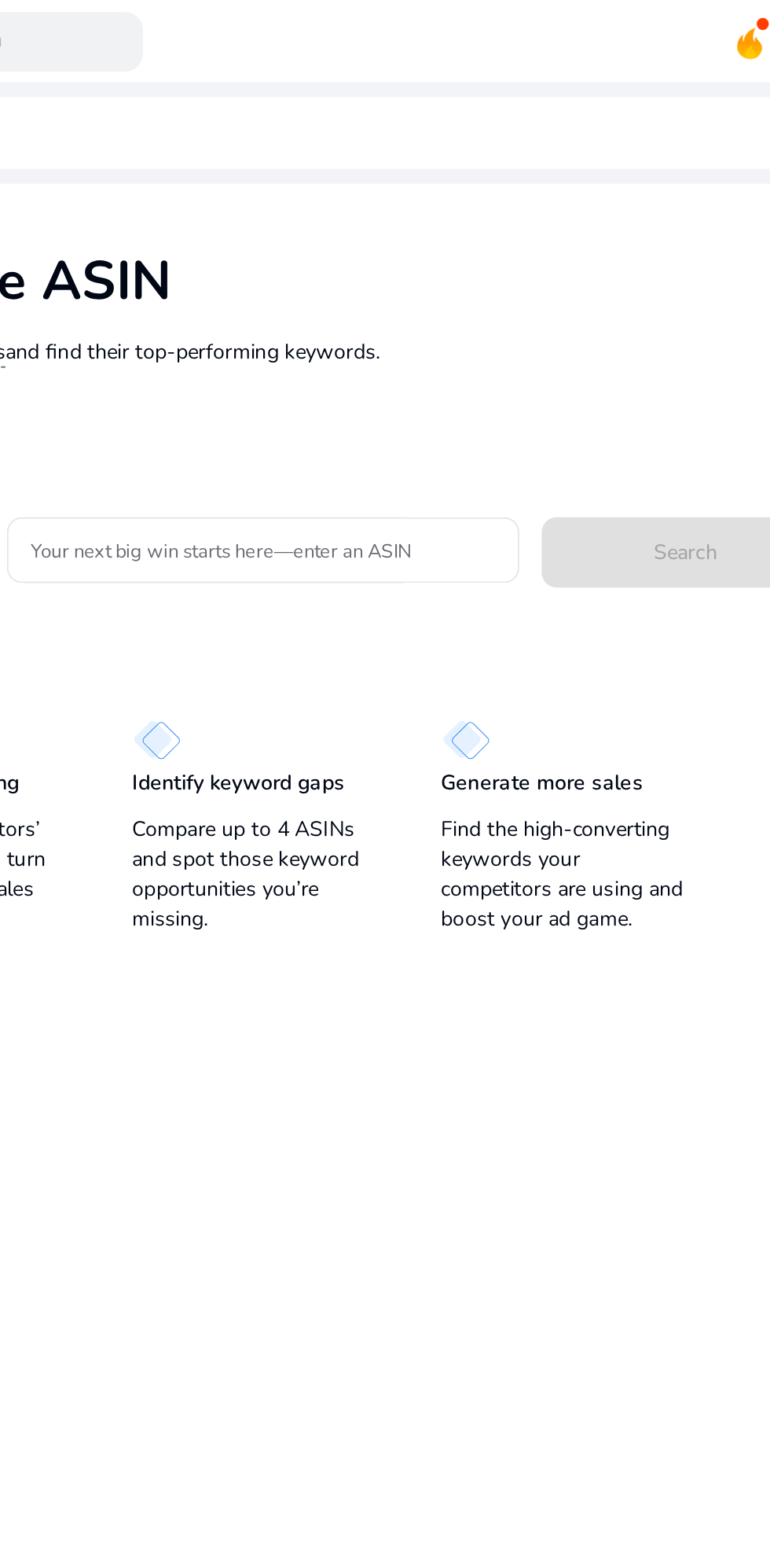
click at [322, 296] on input "Your next big win starts here—enter an ASIN" at bounding box center [340, 289] width 245 height 17
click at [324, 283] on input "Your next big win starts here—enter an ASIN" at bounding box center [340, 289] width 245 height 17
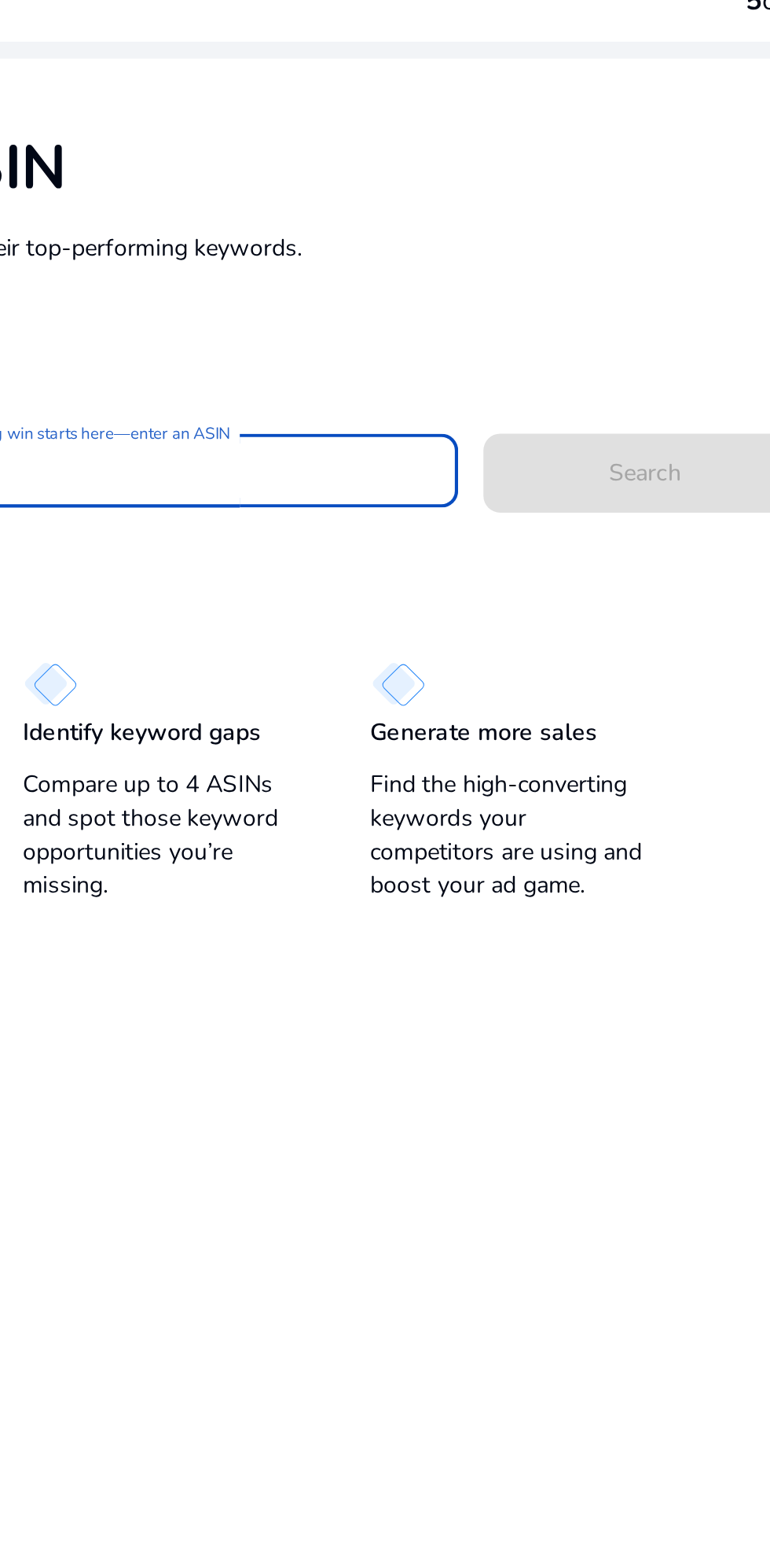
scroll to position [17, 0]
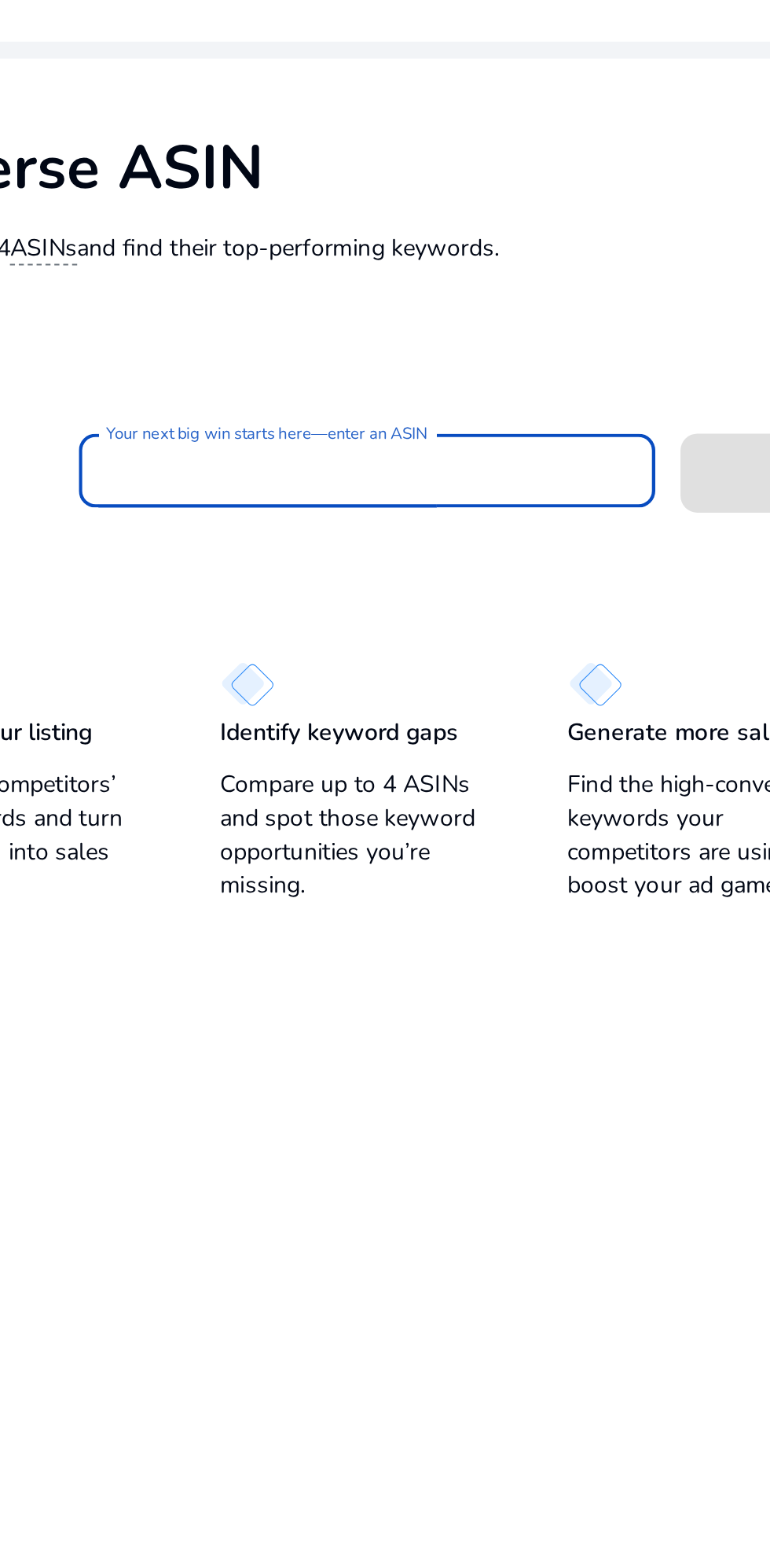
click at [258, 281] on input "Your next big win starts here—enter an ASIN" at bounding box center [340, 289] width 245 height 17
type input "**********"
click at [501, 293] on span at bounding box center [562, 290] width 151 height 38
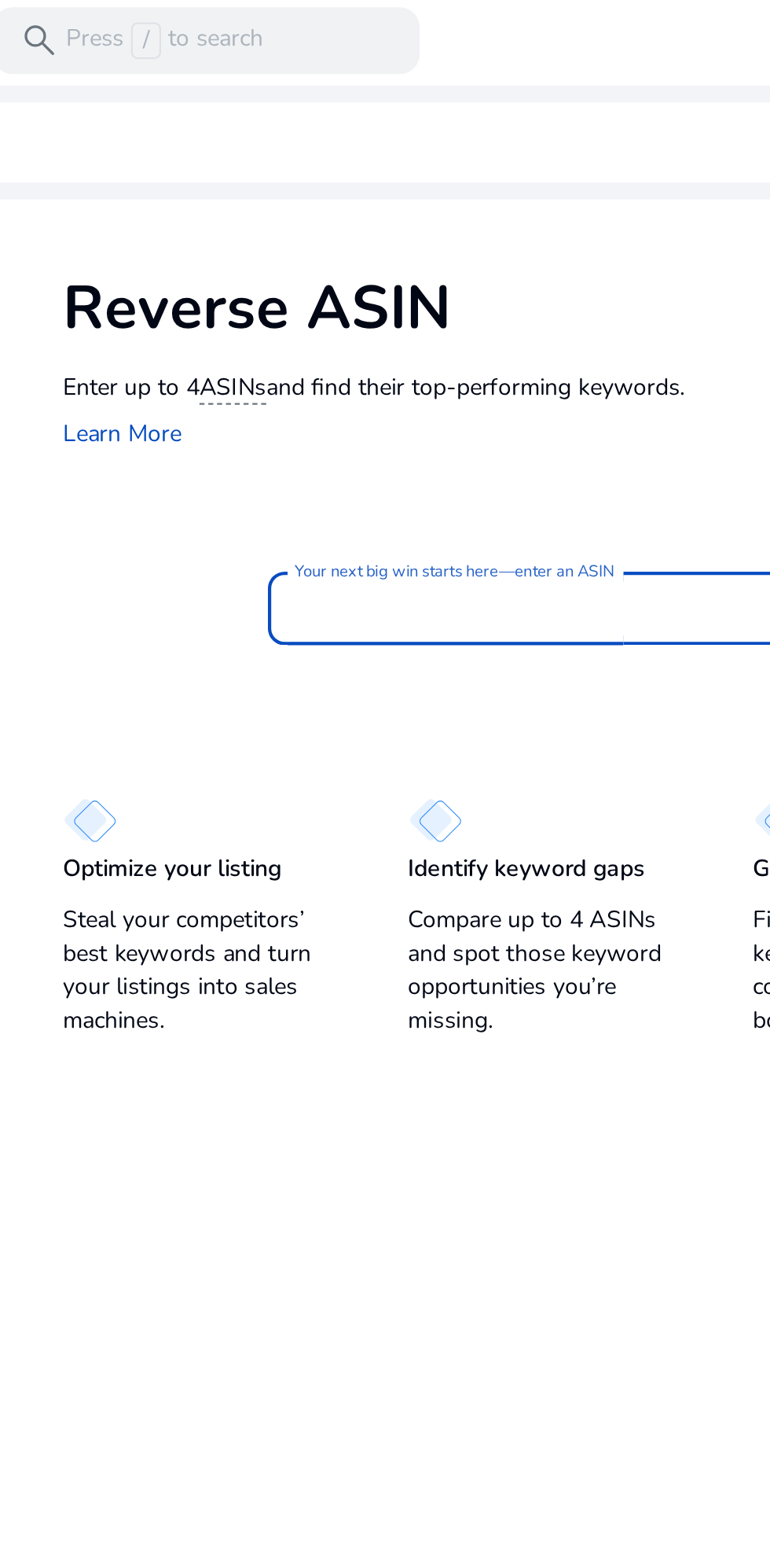
scroll to position [10, 0]
click at [349, 282] on input "Your next big win starts here—enter an ASIN" at bounding box center [340, 289] width 245 height 17
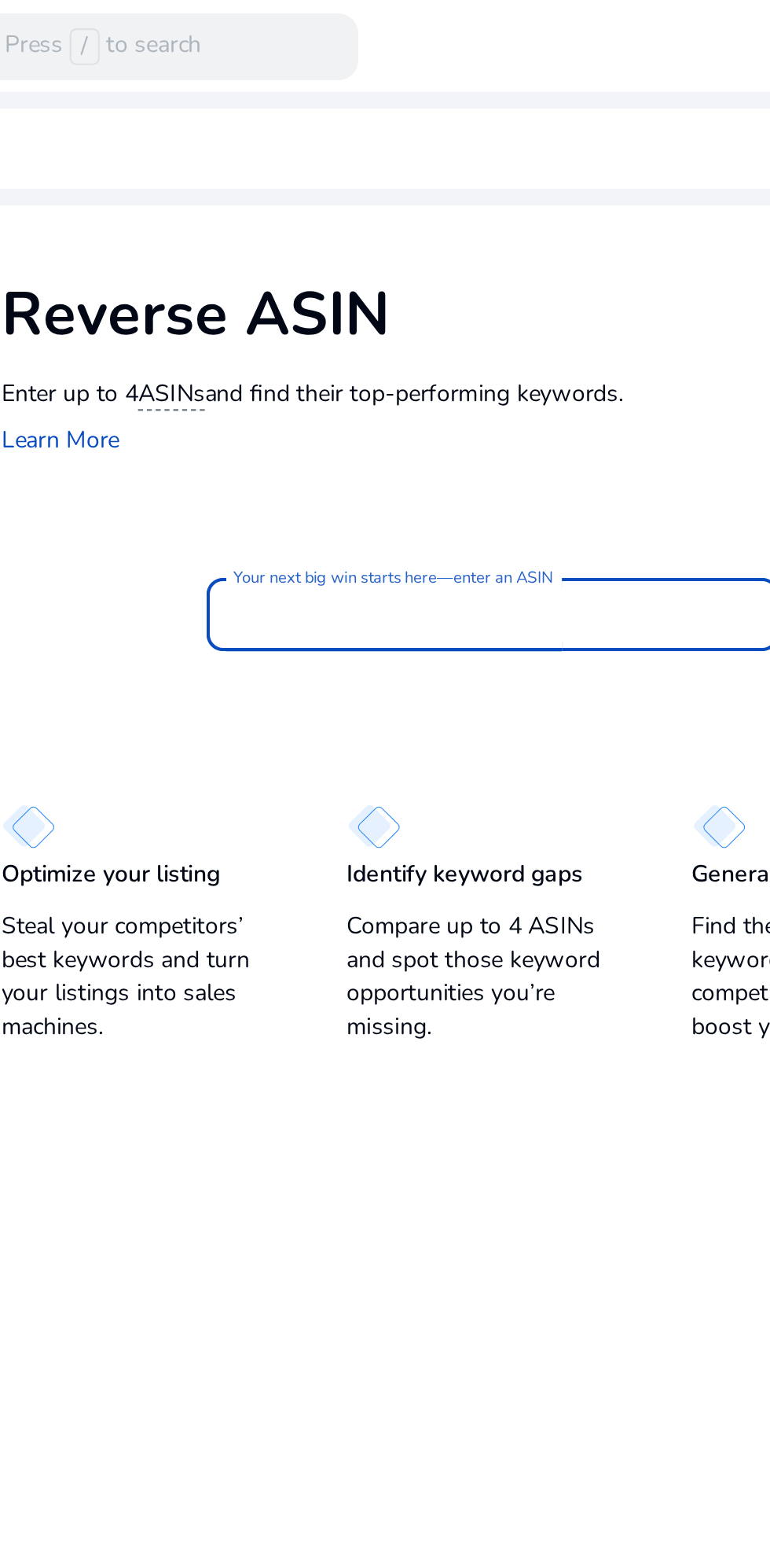
scroll to position [0, 0]
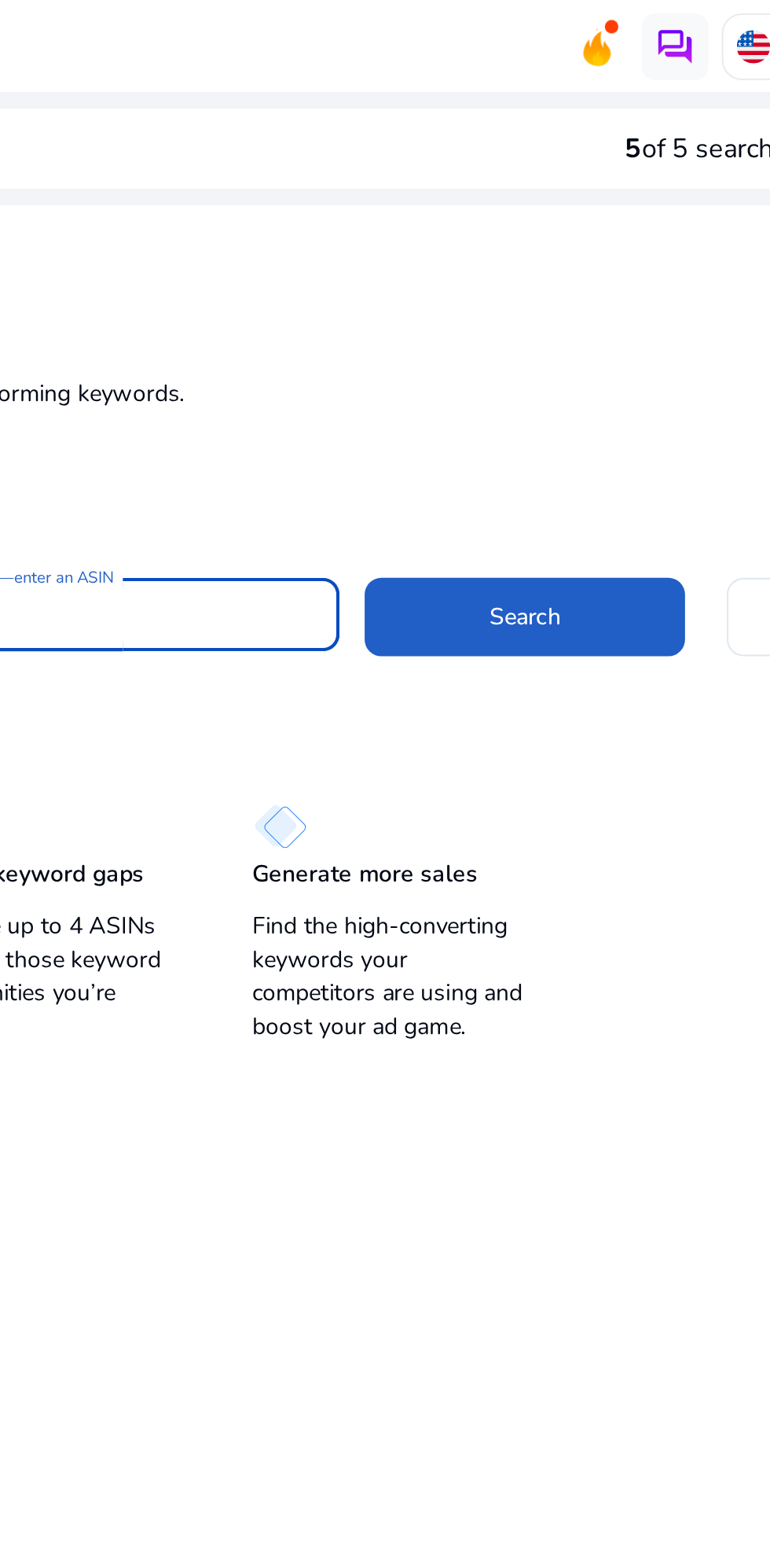
type input "**********"
click at [589, 294] on span at bounding box center [562, 290] width 151 height 38
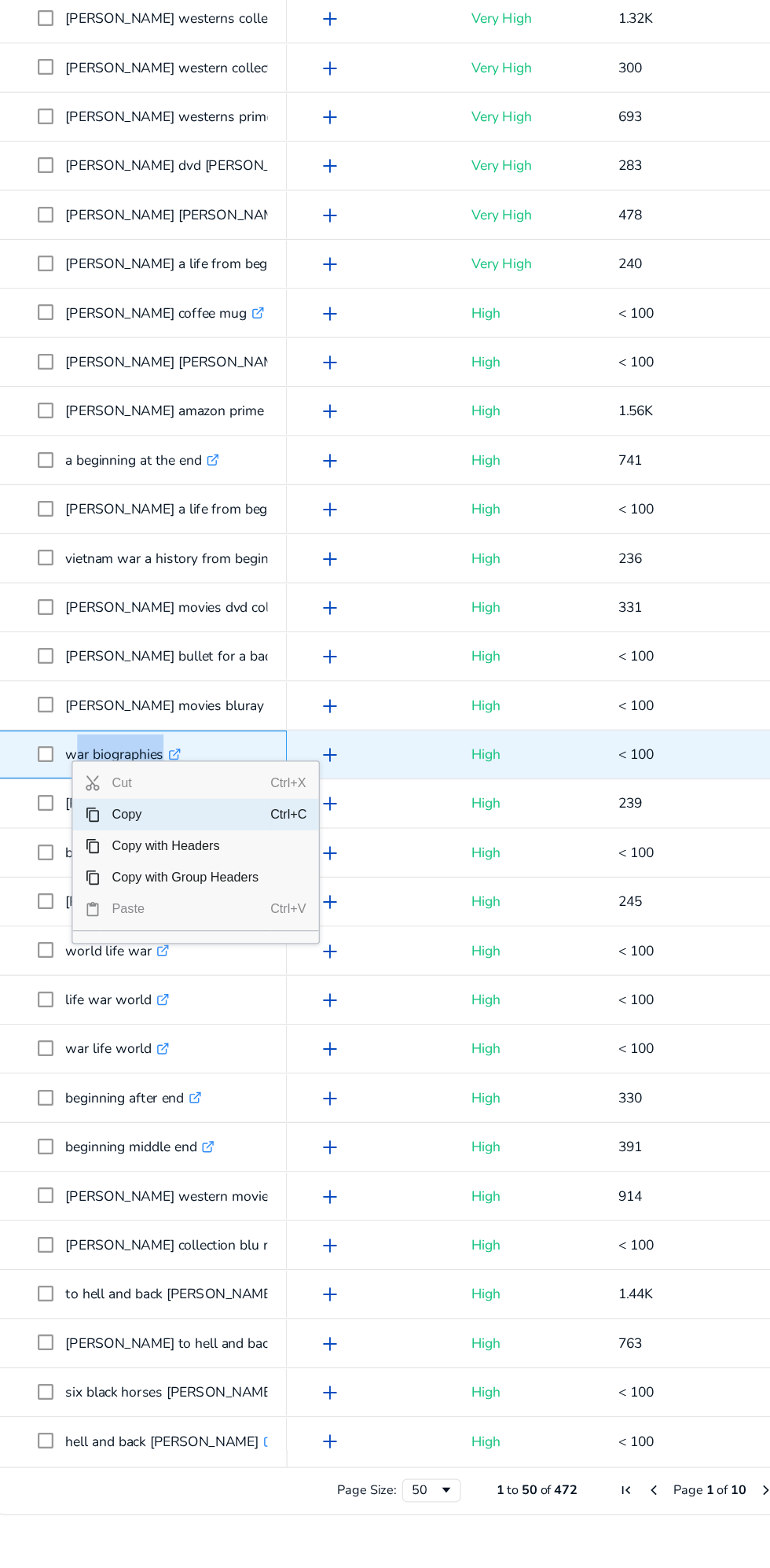
click at [270, 985] on span "Copy" at bounding box center [237, 987] width 137 height 25
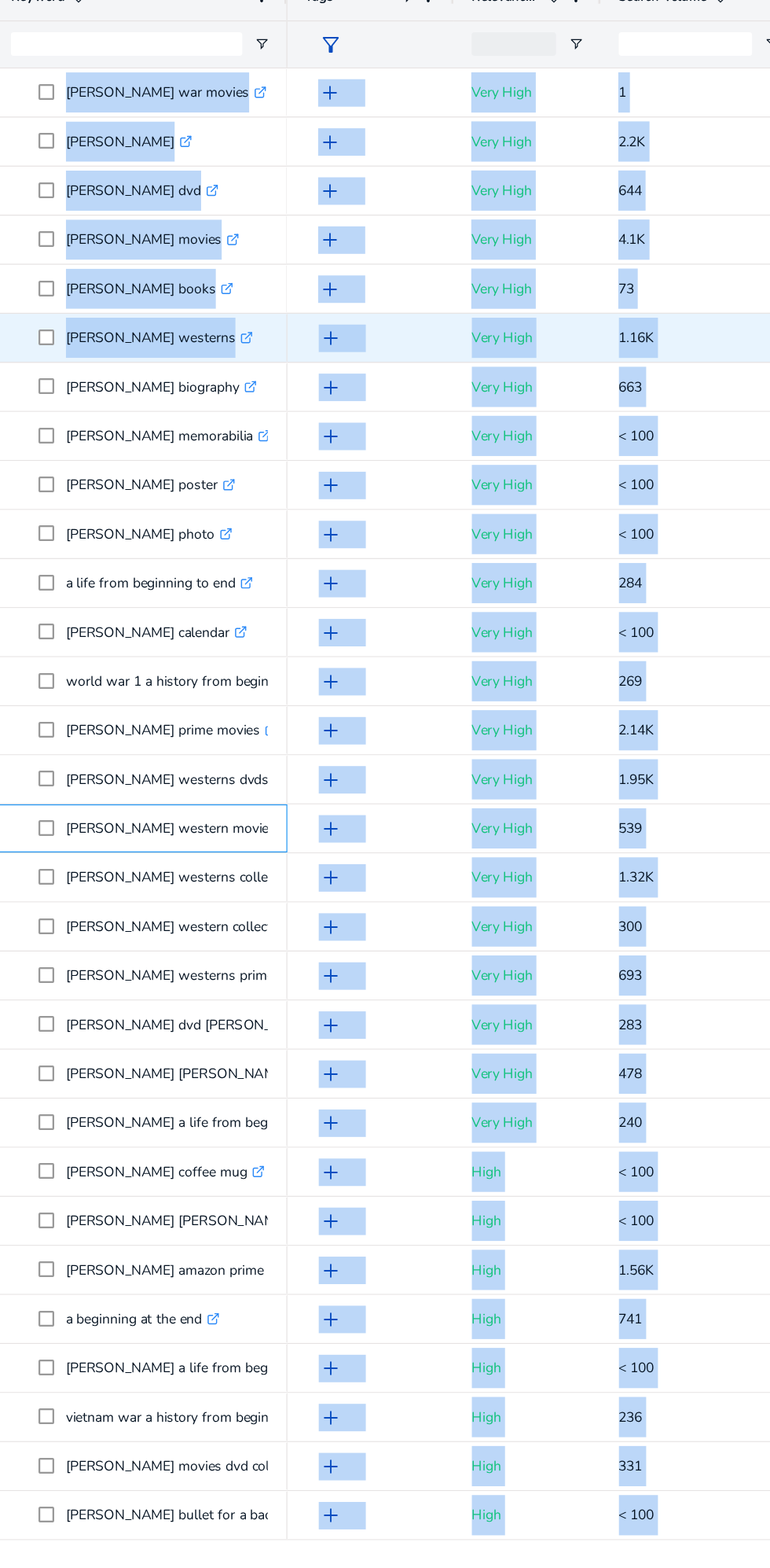
click at [236, 987] on p "audie murphy western movies .st0{fill:#2c8af8}" at bounding box center [233, 997] width 182 height 32
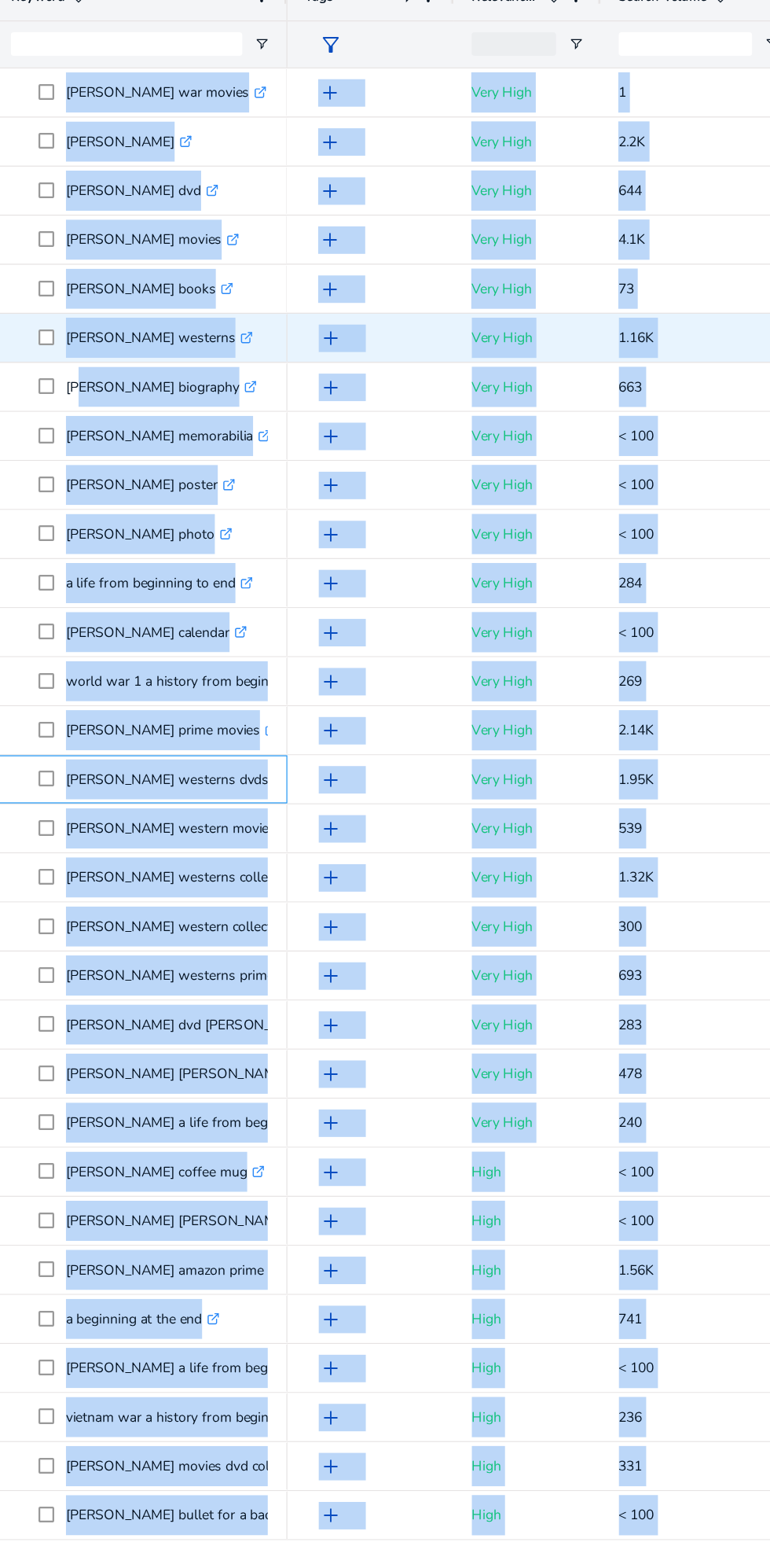
click at [309, 955] on icon at bounding box center [312, 958] width 7 height 7
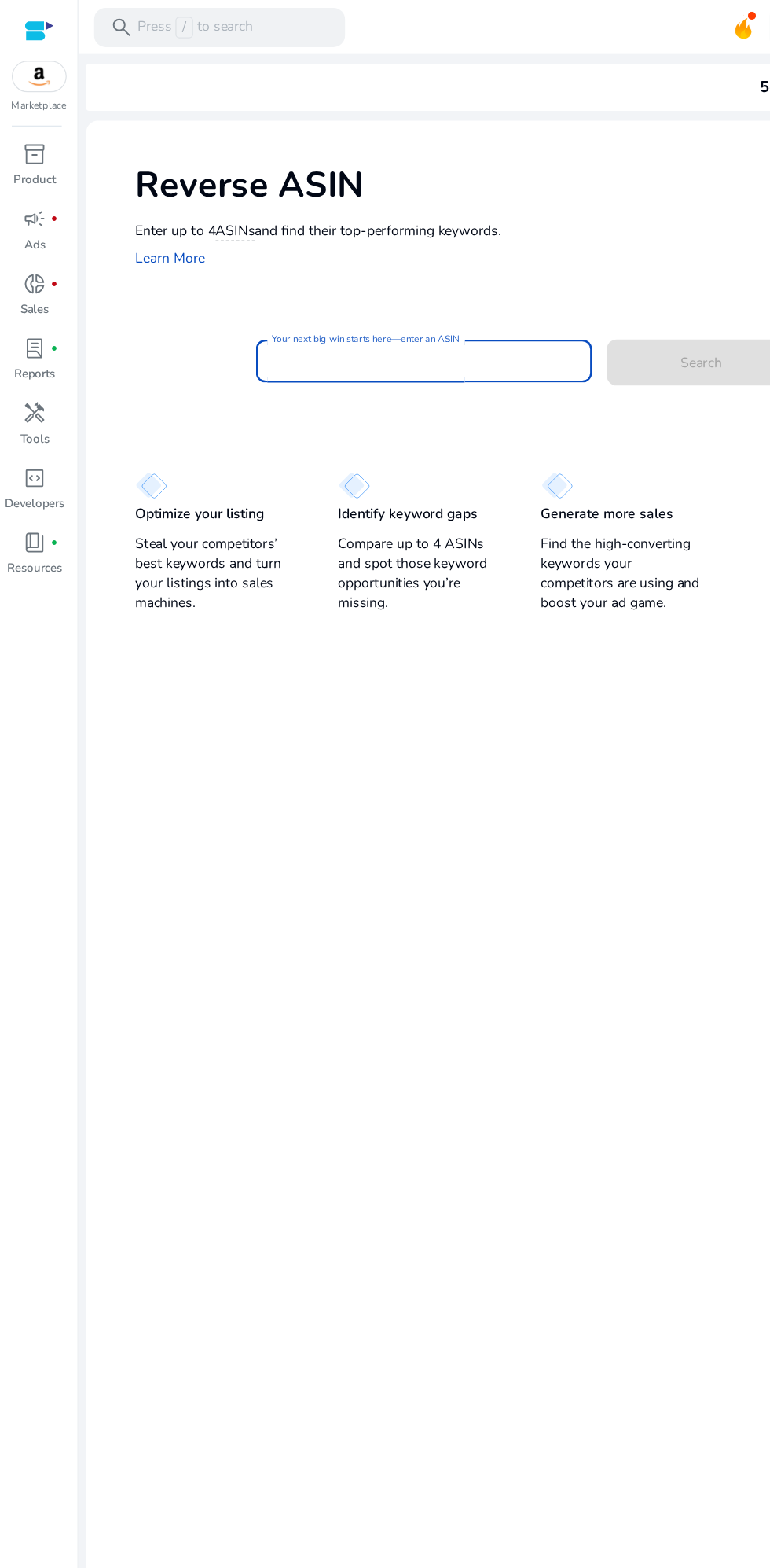
paste input "**********"
type input "**********"
click at [547, 295] on span "Search" at bounding box center [562, 291] width 34 height 17
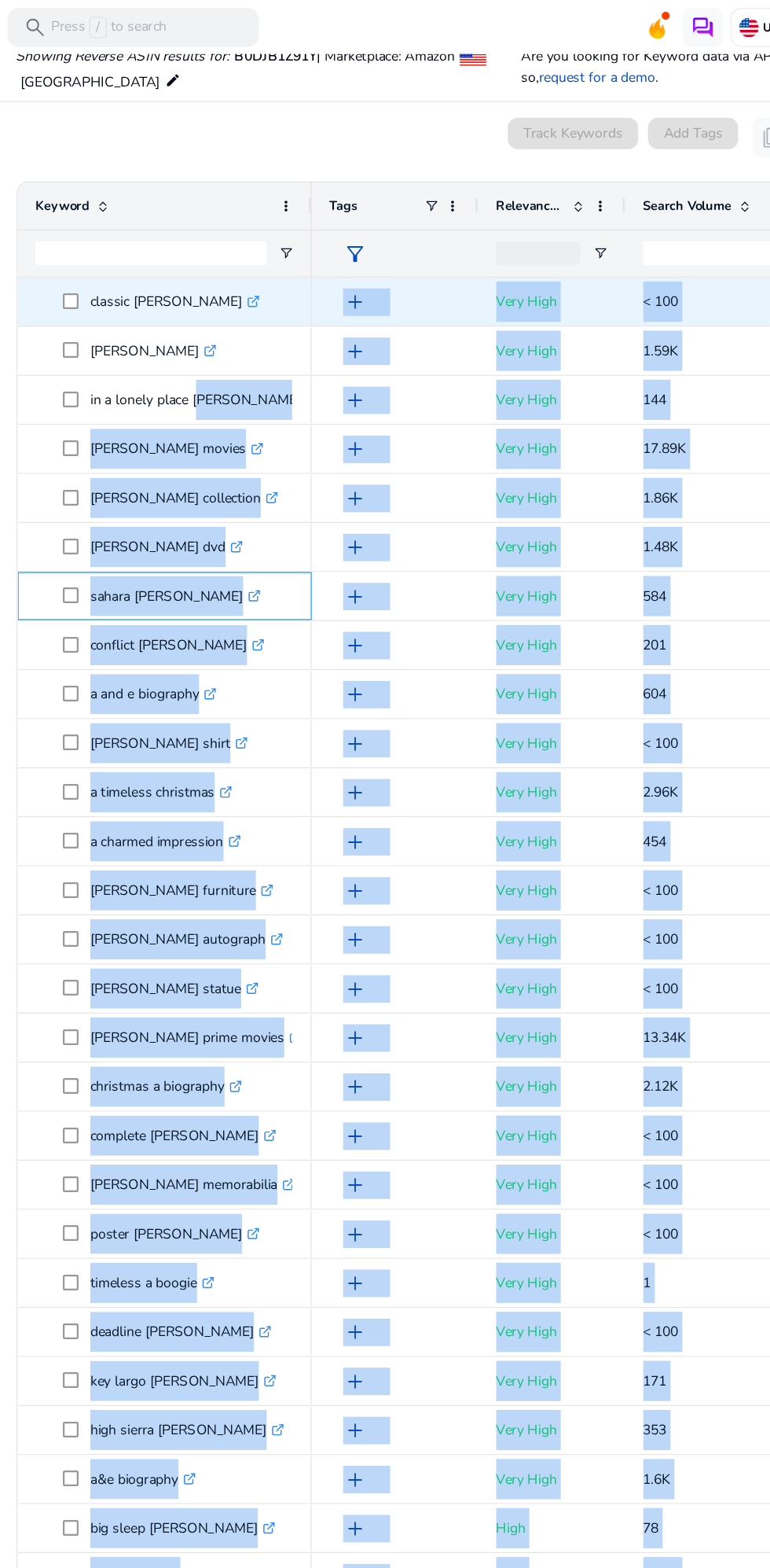
click at [243, 490] on p "sahara humphrey bogart .st0{fill:#2c8af8}" at bounding box center [209, 477] width 137 height 32
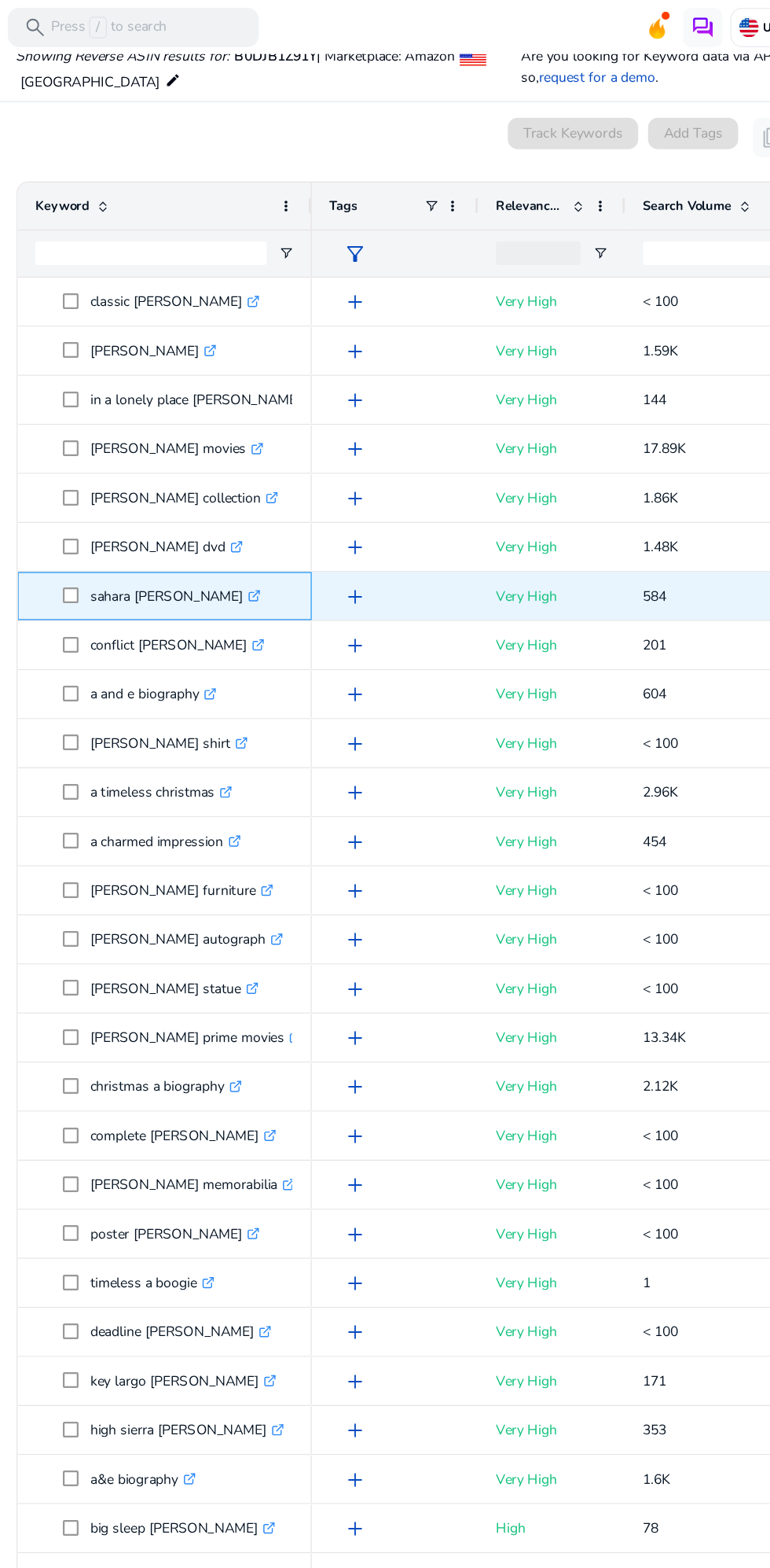
click at [243, 462] on p "sahara humphrey bogart .st0{fill:#2c8af8}" at bounding box center [209, 477] width 137 height 32
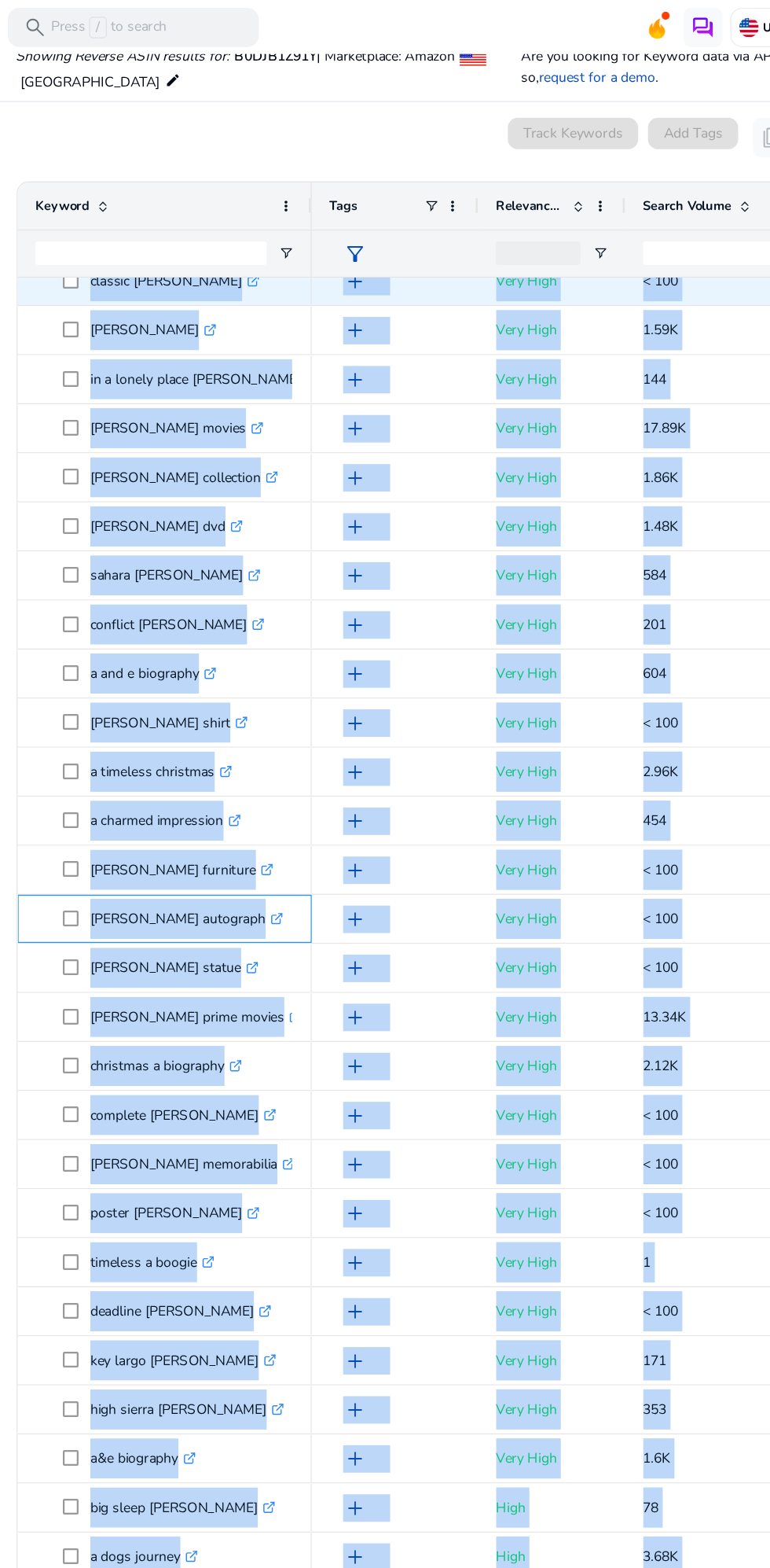
click at [216, 731] on p "humphrey bogart autograph .st0{fill:#2c8af8}" at bounding box center [219, 736] width 155 height 32
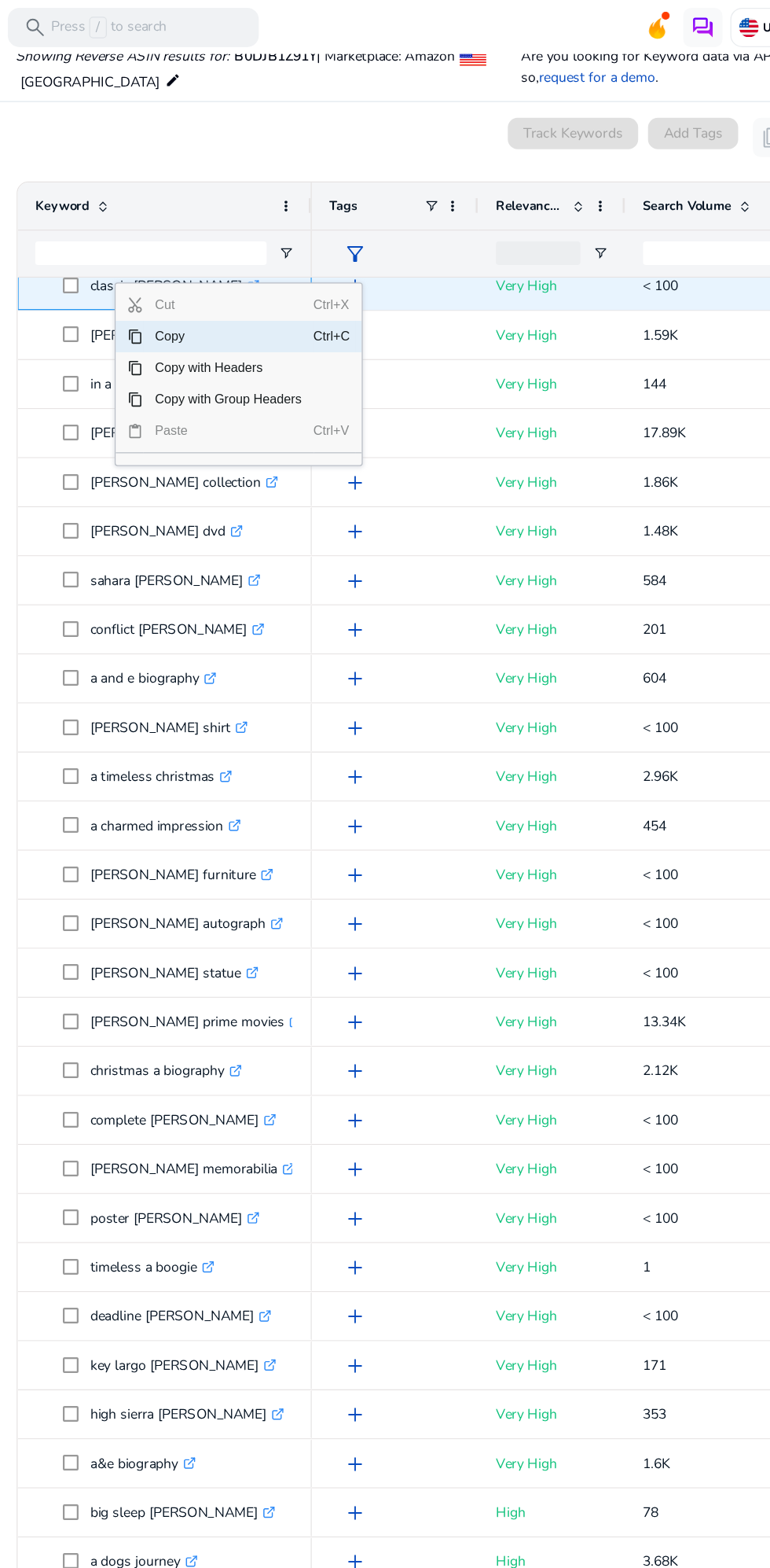
click at [194, 496] on p "conflict humphrey bogart .st0{fill:#2c8af8}" at bounding box center [211, 504] width 140 height 32
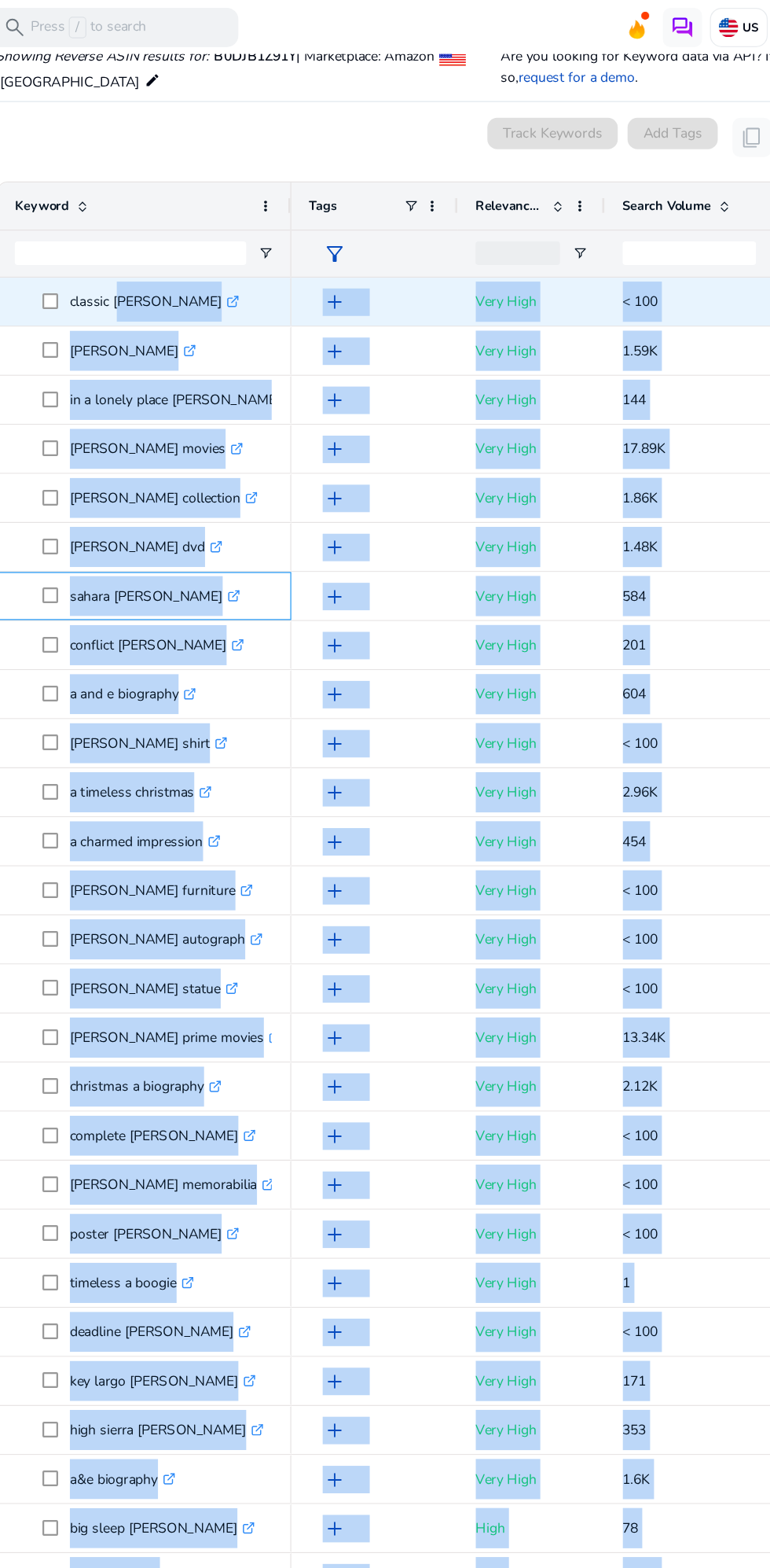
click at [191, 478] on p "sahara humphrey bogart .st0{fill:#2c8af8}" at bounding box center [209, 477] width 137 height 32
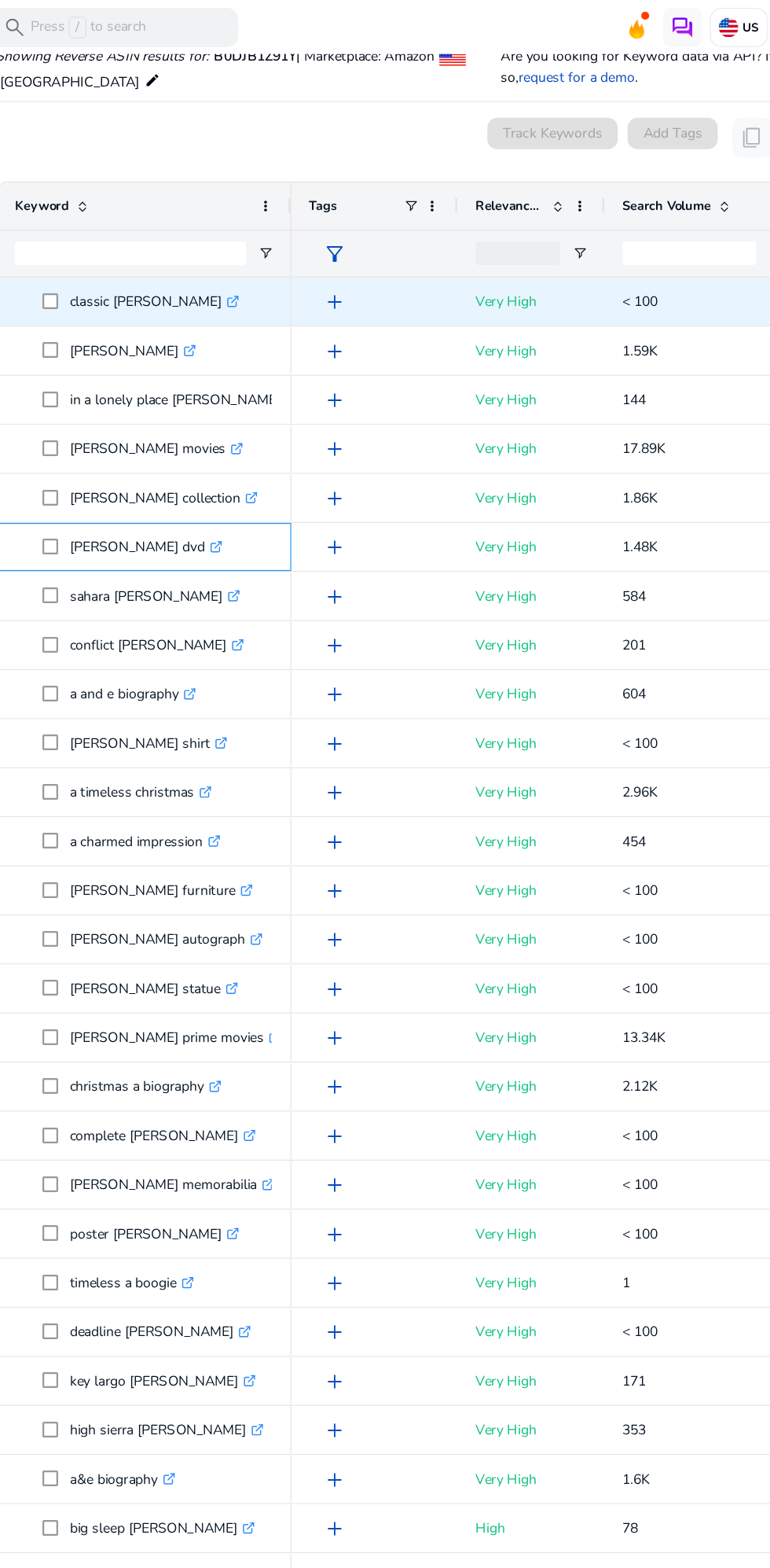
click at [168, 456] on div "humphrey bogart dvd .st0{fill:#2c8af8}" at bounding box center [201, 438] width 236 height 39
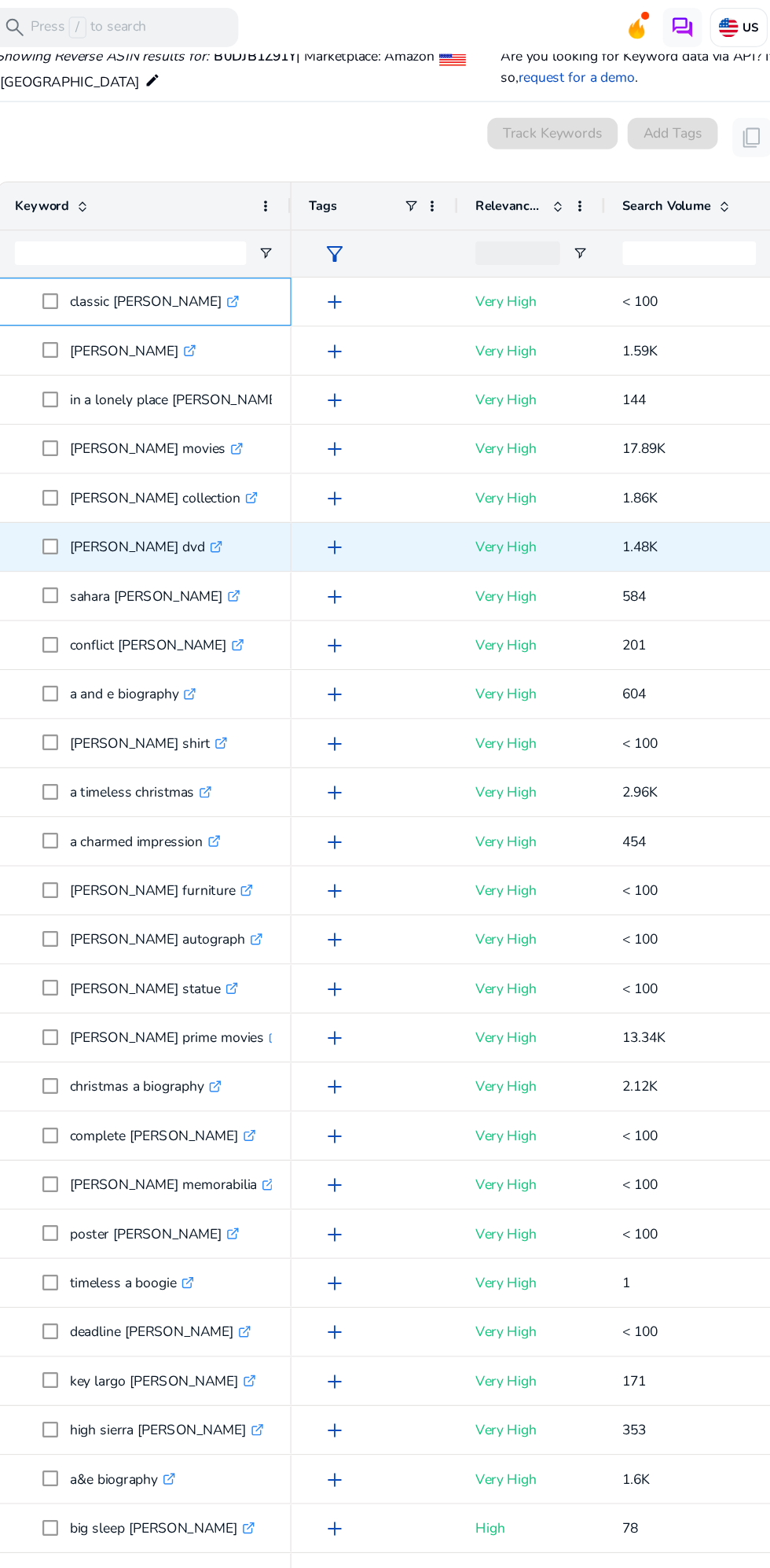
click at [294, 248] on span "classic humphrey bogart .st0{fill:#2c8af8}" at bounding box center [212, 241] width 185 height 32
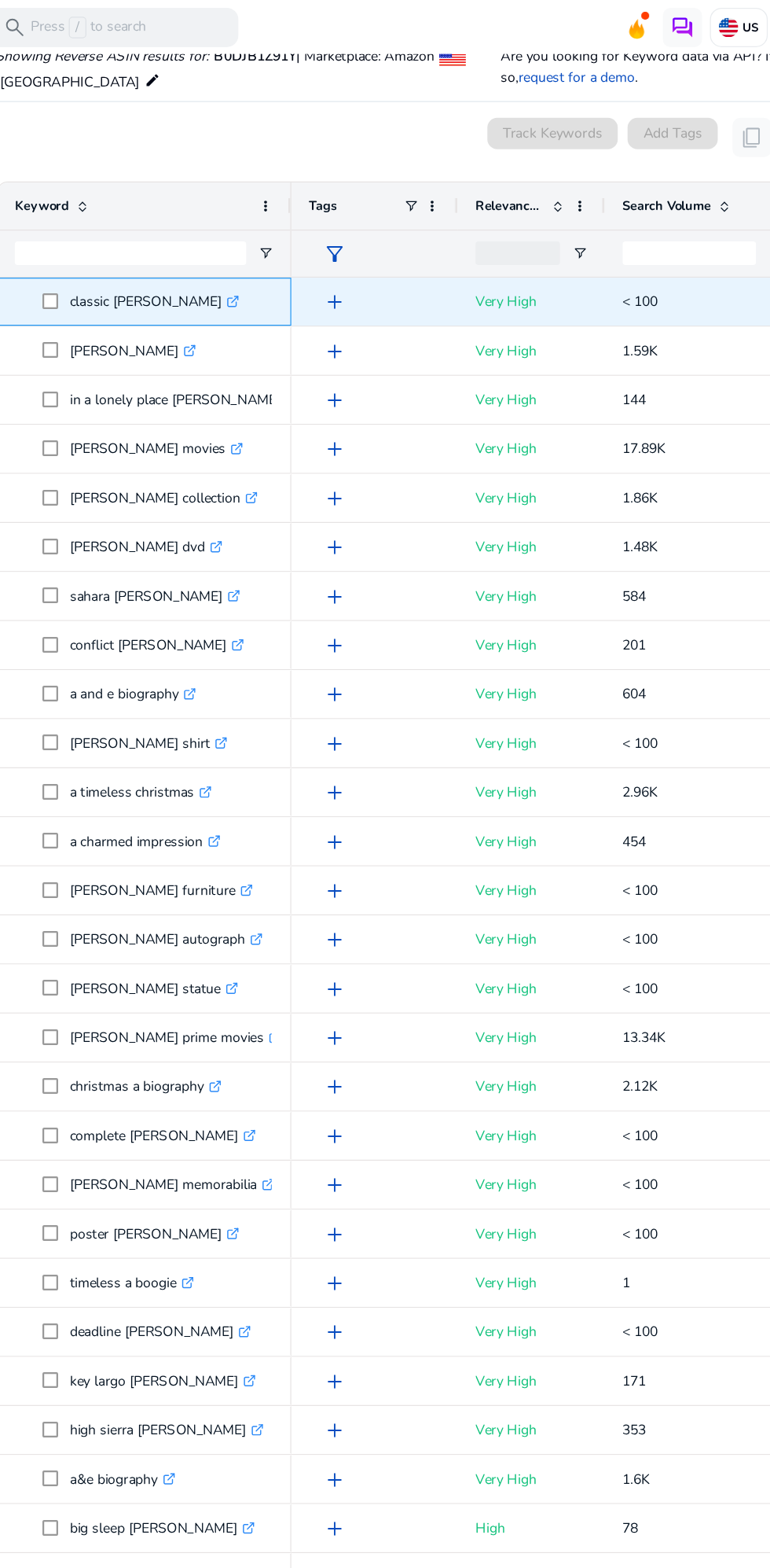
click at [271, 240] on icon ".st0{fill:#2c8af8}" at bounding box center [272, 242] width 10 height 10
